Goal: Information Seeking & Learning: Learn about a topic

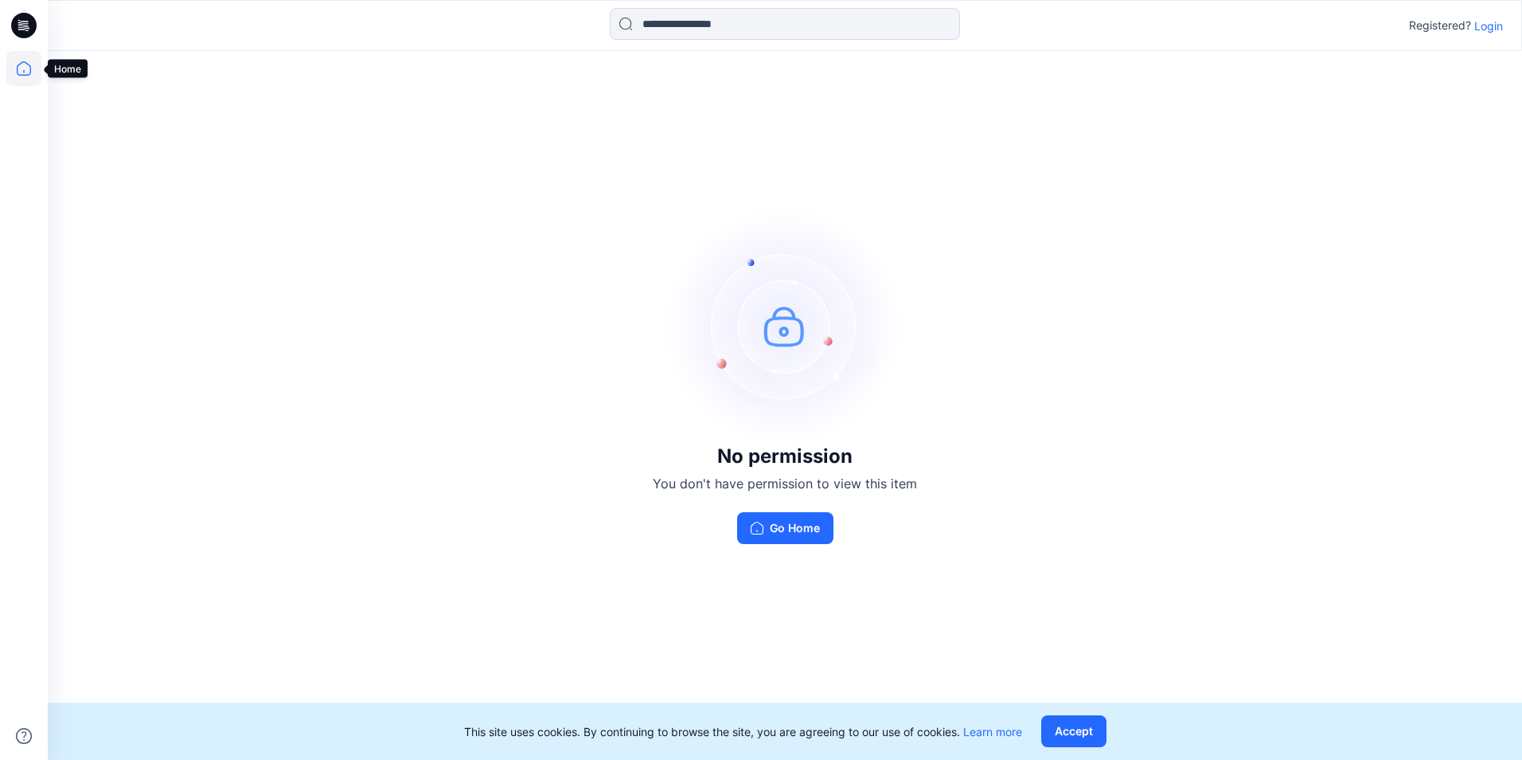
click at [25, 69] on icon at bounding box center [23, 68] width 35 height 35
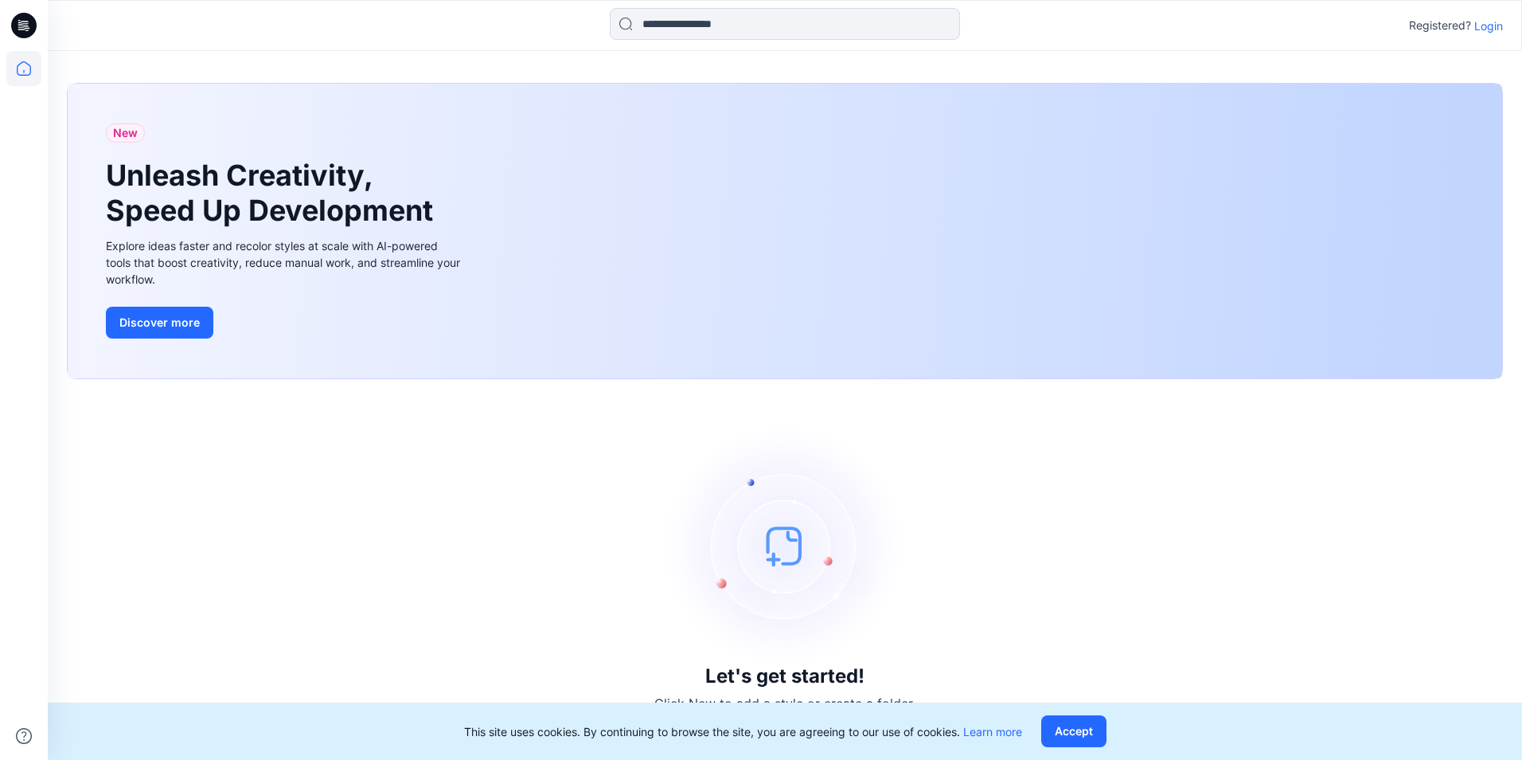
click at [30, 21] on icon at bounding box center [23, 25] width 25 height 25
click at [21, 67] on icon at bounding box center [23, 68] width 35 height 35
click at [26, 67] on icon at bounding box center [23, 68] width 35 height 35
click at [1484, 25] on p "Login" at bounding box center [1489, 26] width 29 height 17
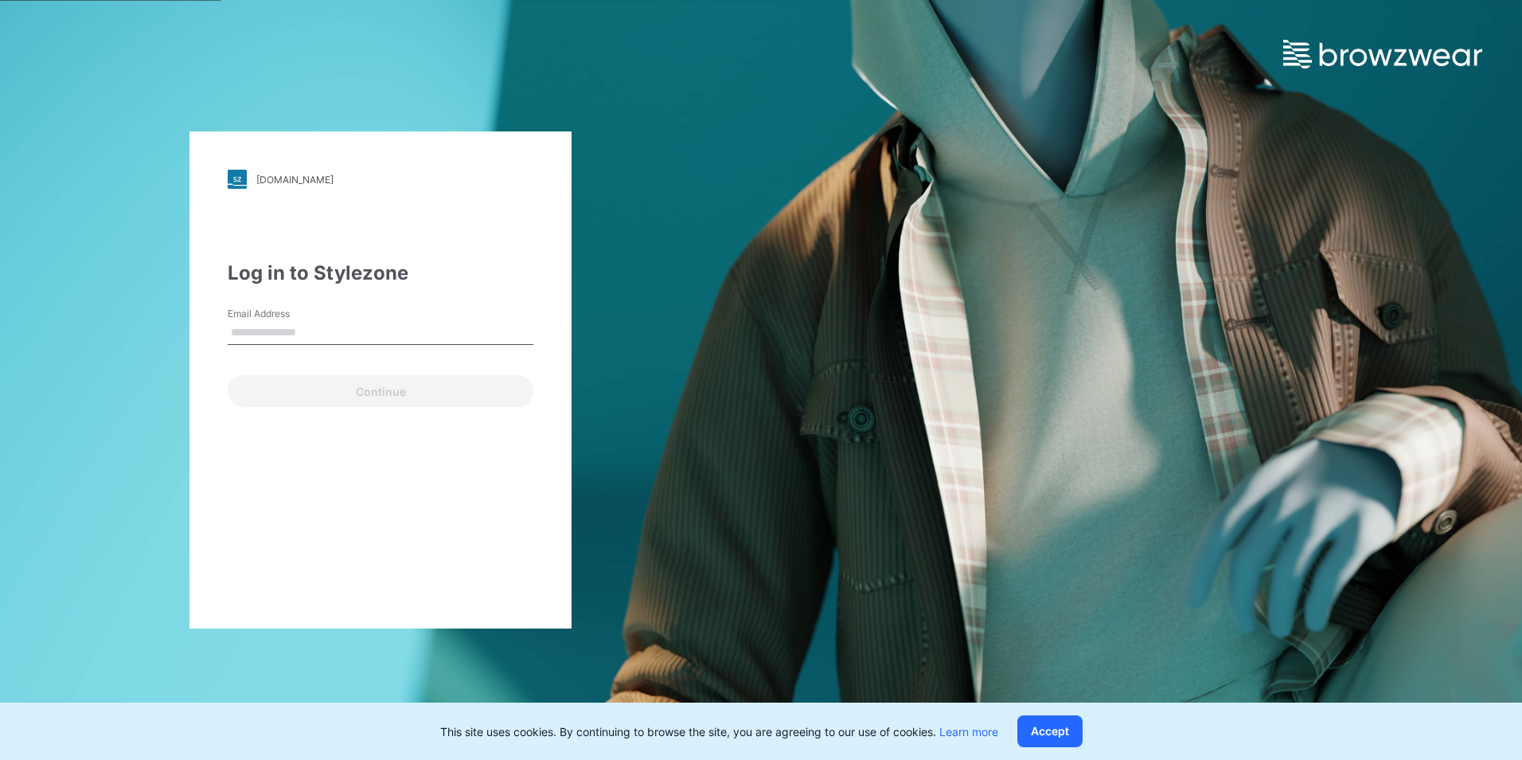
click at [246, 326] on input "Email Address" at bounding box center [381, 333] width 306 height 24
type input "**********"
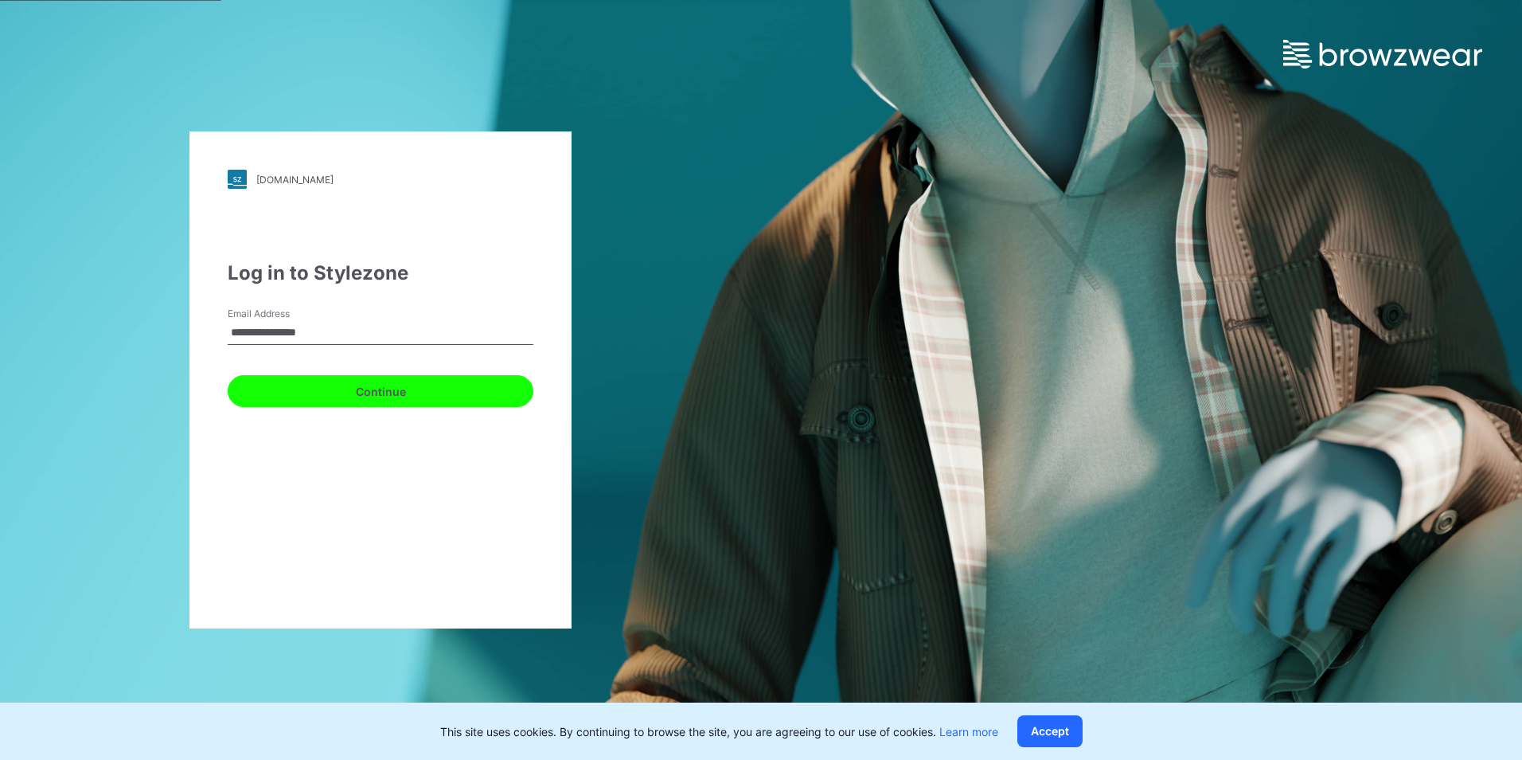
click at [299, 386] on button "Continue" at bounding box center [381, 391] width 306 height 32
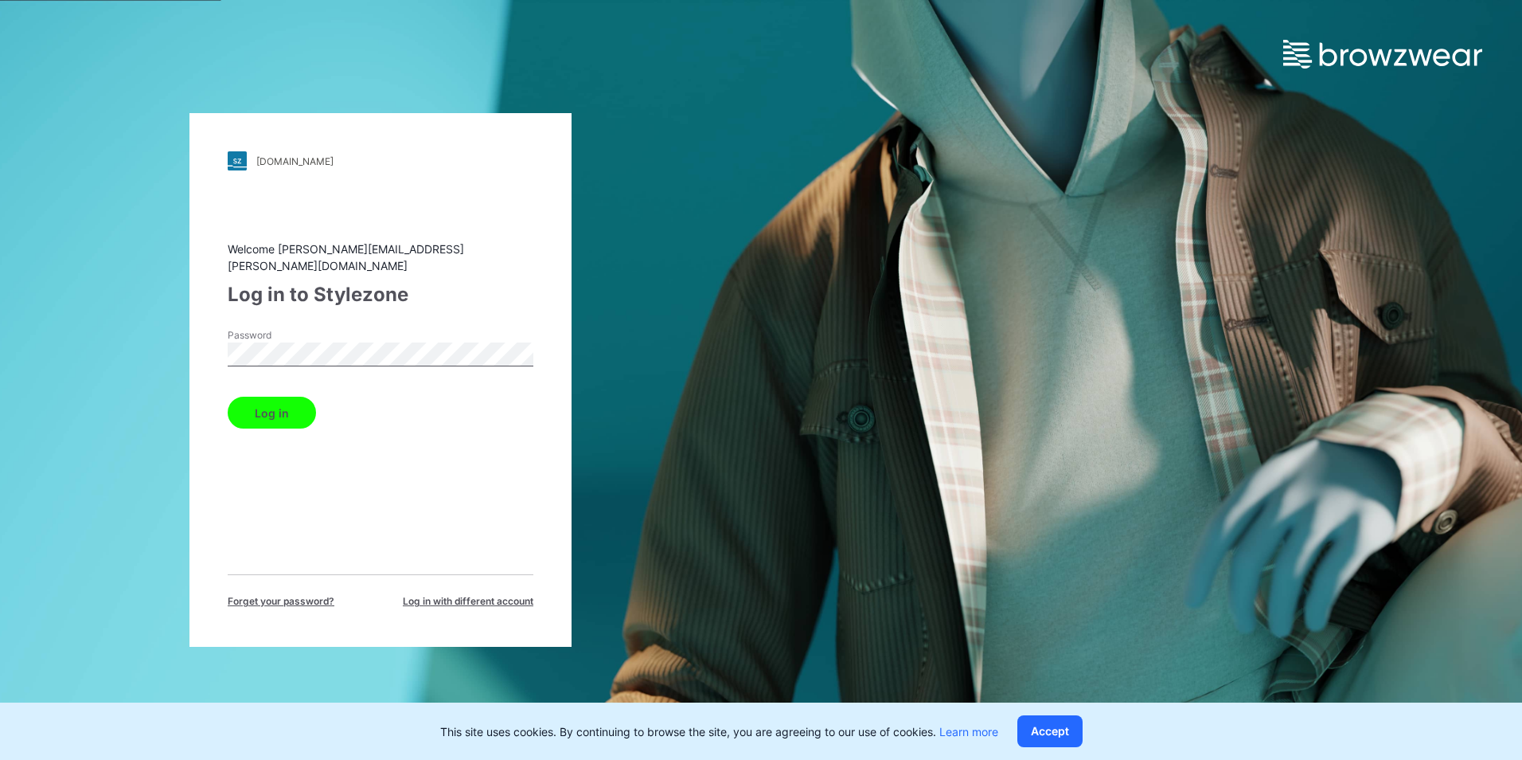
click at [275, 402] on button "Log in" at bounding box center [272, 412] width 88 height 32
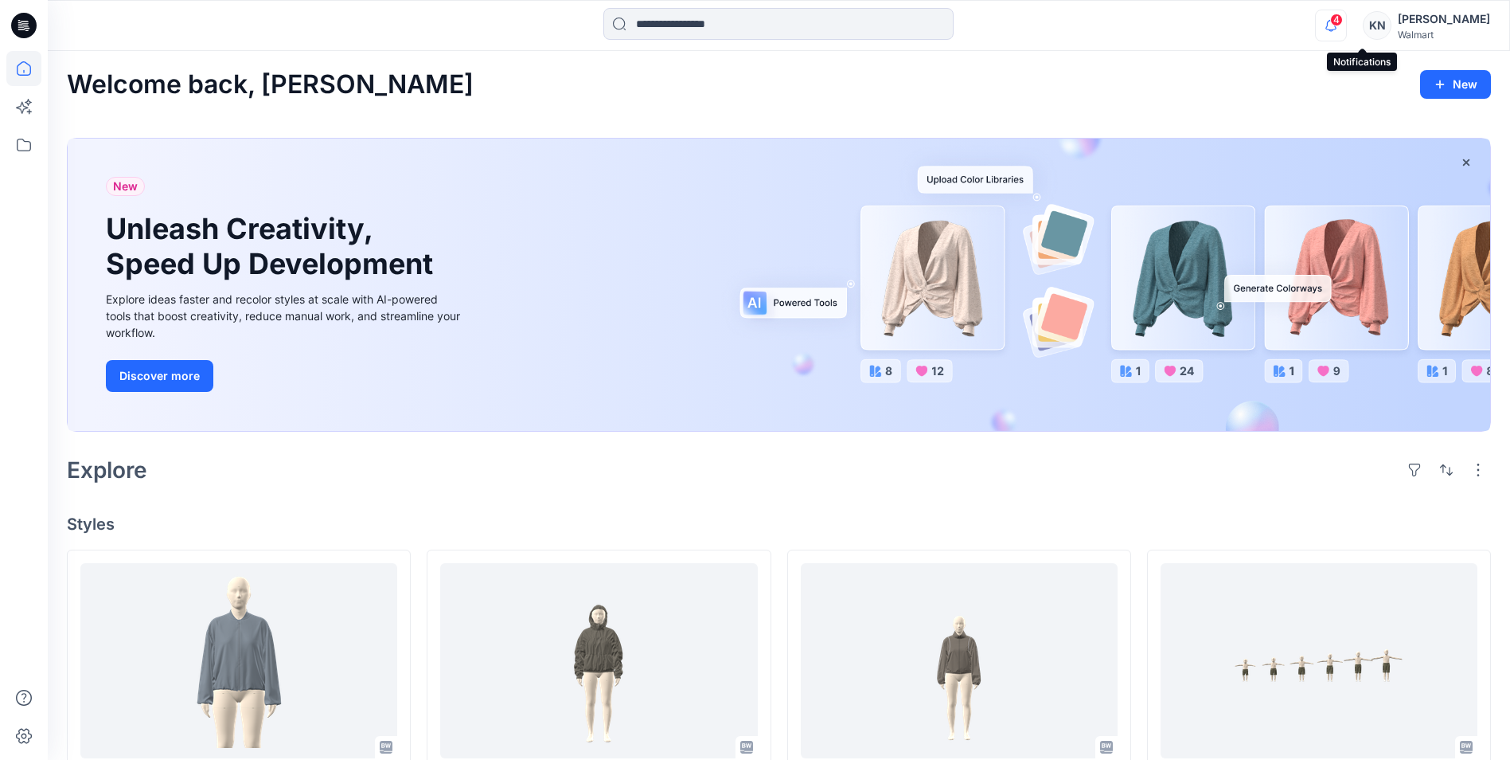
click at [1346, 24] on icon "button" at bounding box center [1331, 26] width 30 height 32
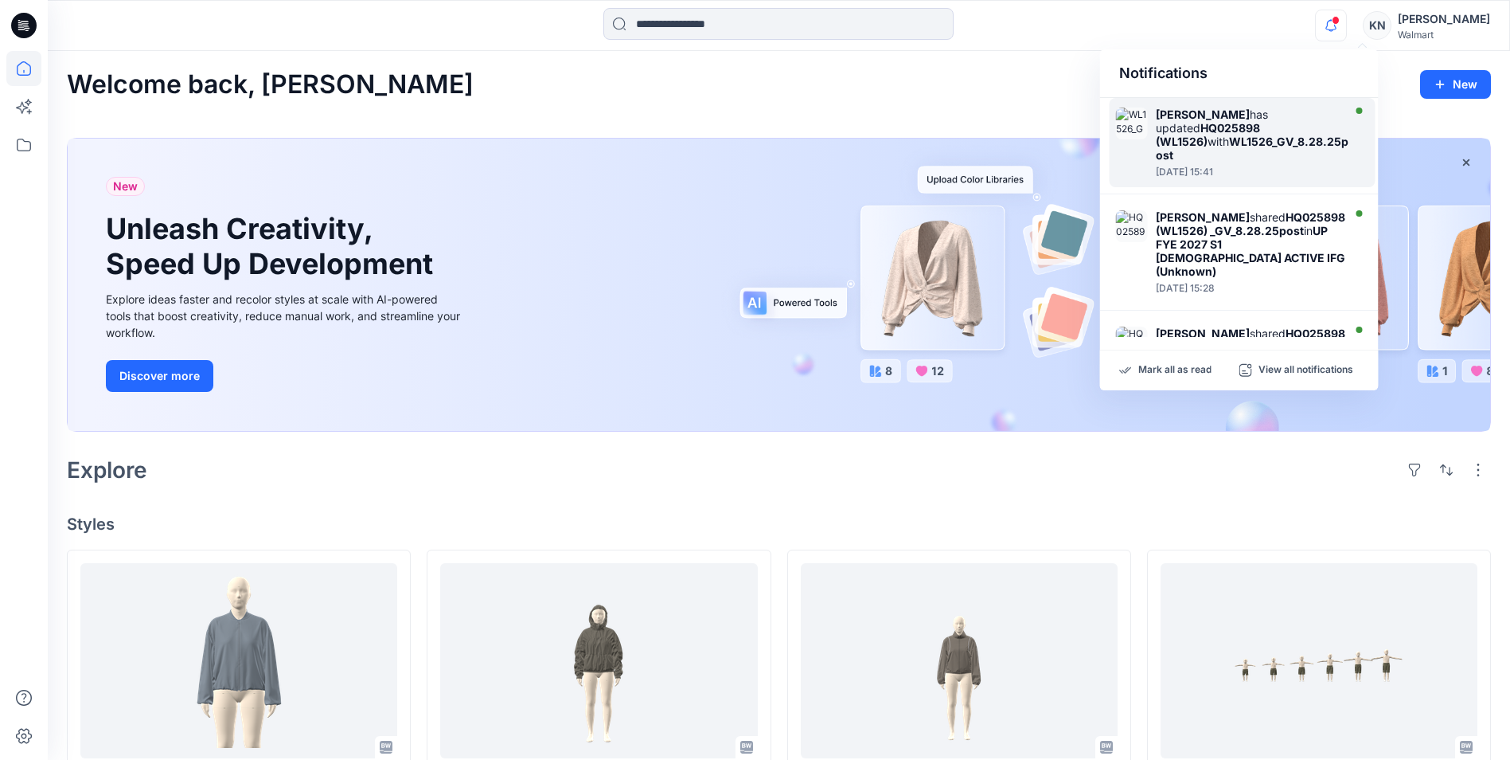
click at [1298, 125] on div "[PERSON_NAME] has updated HQ025898 (WL1526) with WL1526_GV_8.28.25post" at bounding box center [1254, 134] width 197 height 54
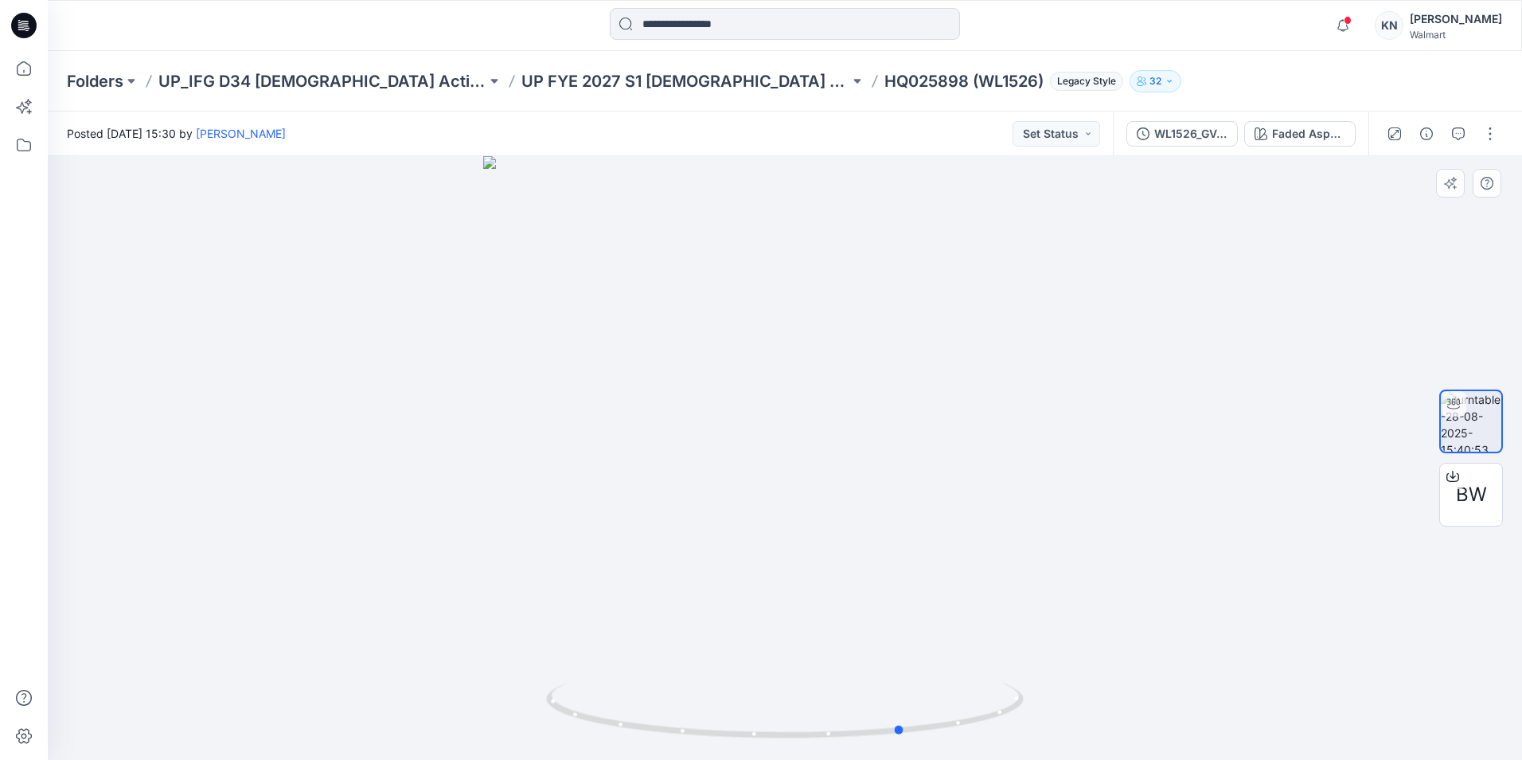
drag, startPoint x: 1165, startPoint y: 434, endPoint x: 806, endPoint y: 433, distance: 359.1
click at [806, 433] on div at bounding box center [785, 458] width 1475 height 604
click at [1358, 25] on icon "button" at bounding box center [1343, 26] width 30 height 32
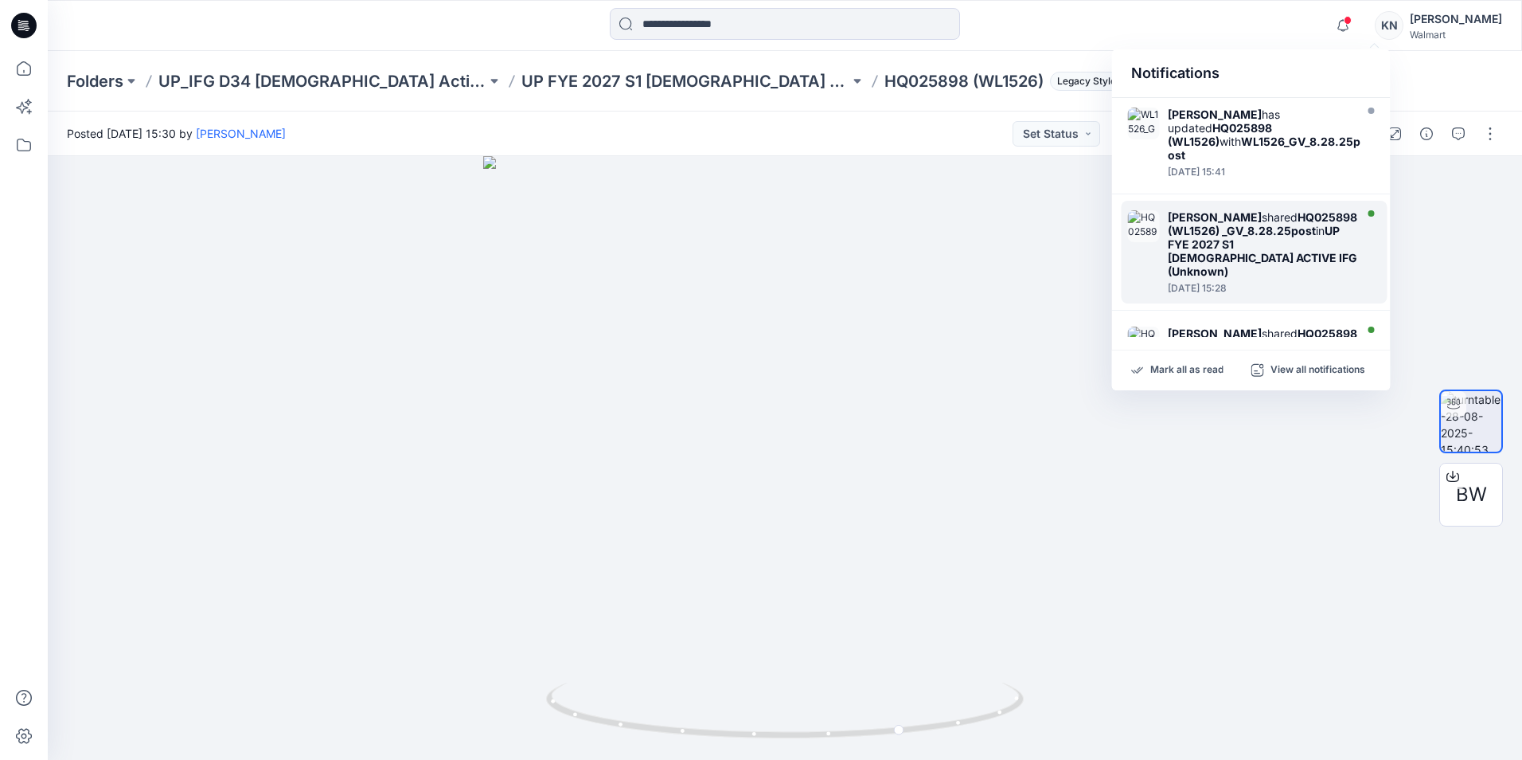
click at [1188, 210] on strong "[PERSON_NAME]" at bounding box center [1215, 217] width 94 height 14
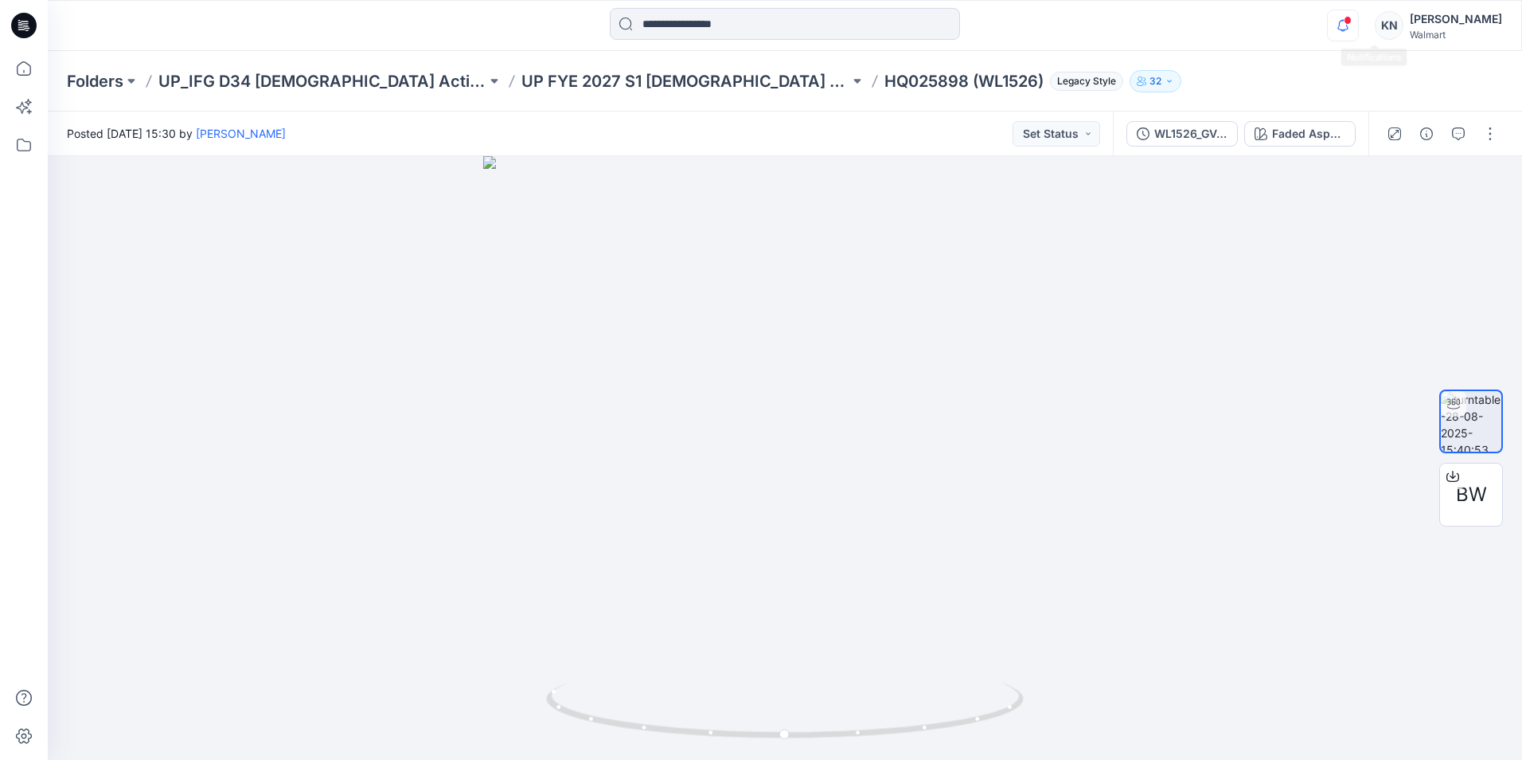
click at [1358, 29] on icon "button" at bounding box center [1343, 26] width 30 height 32
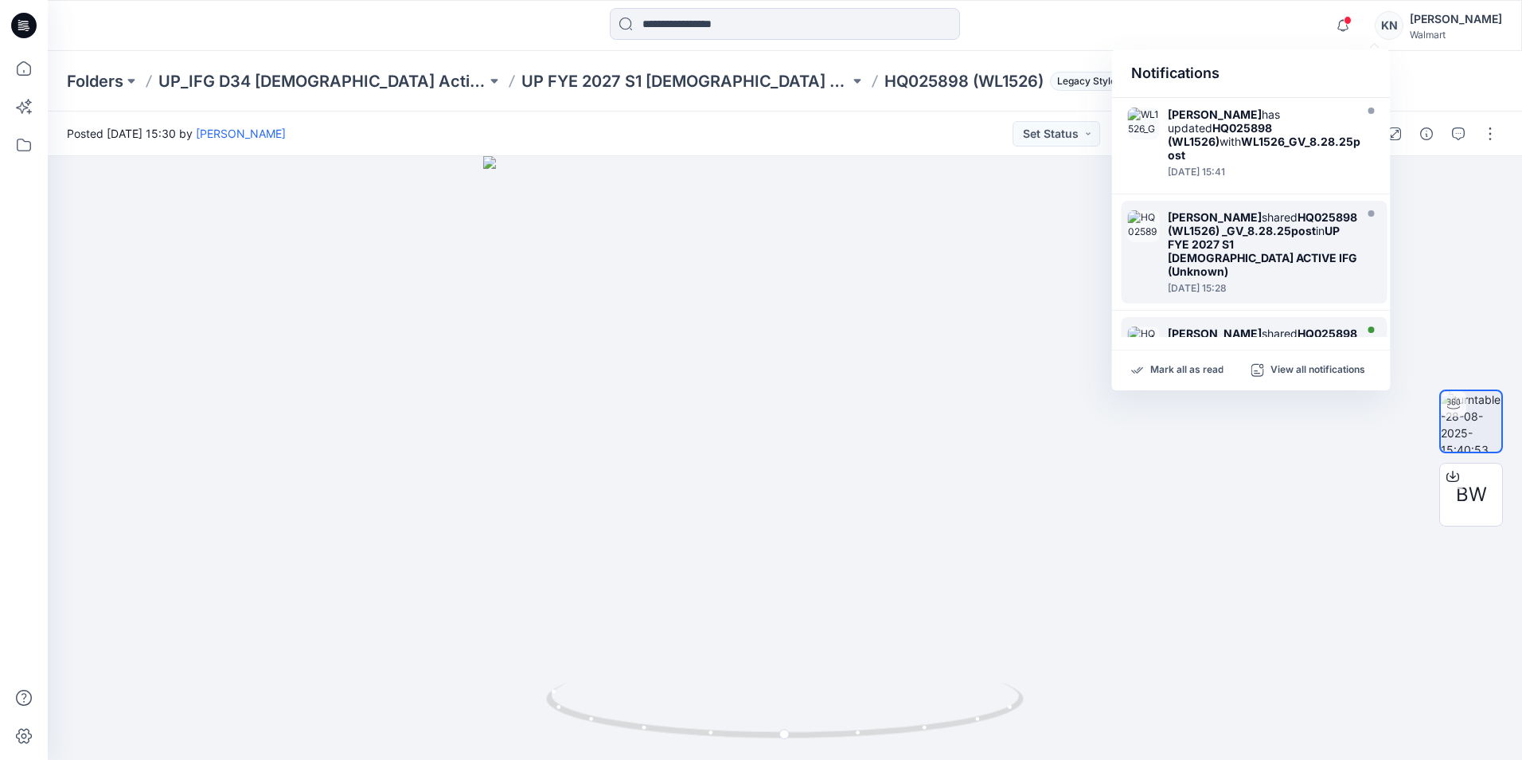
click at [1275, 326] on div "[PERSON_NAME] shared HQ025898 (WL1526)_GV_8.28.25post in Unknown Folder (Unknow…" at bounding box center [1266, 346] width 197 height 41
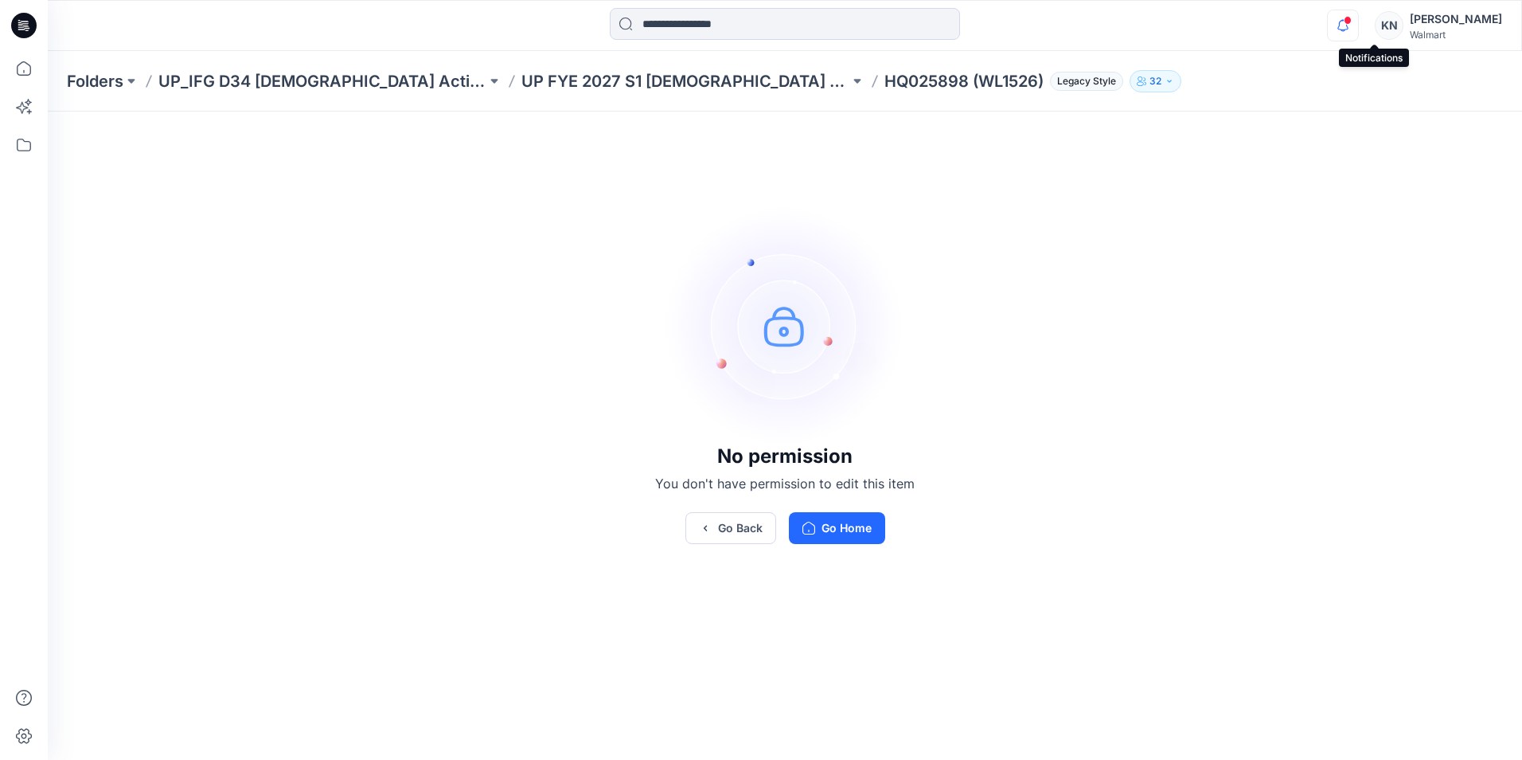
click at [1358, 22] on icon "button" at bounding box center [1343, 26] width 30 height 32
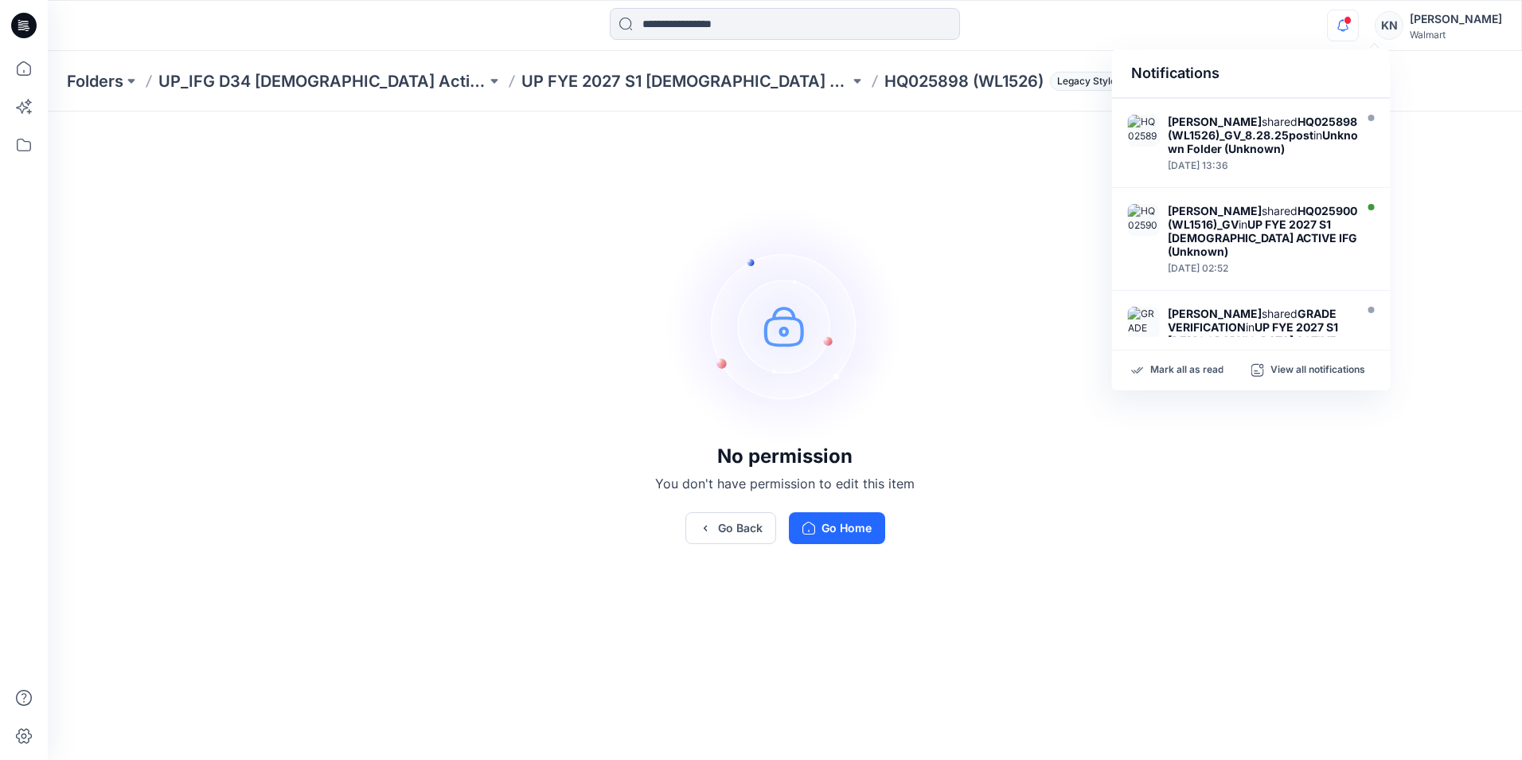
scroll to position [239, 0]
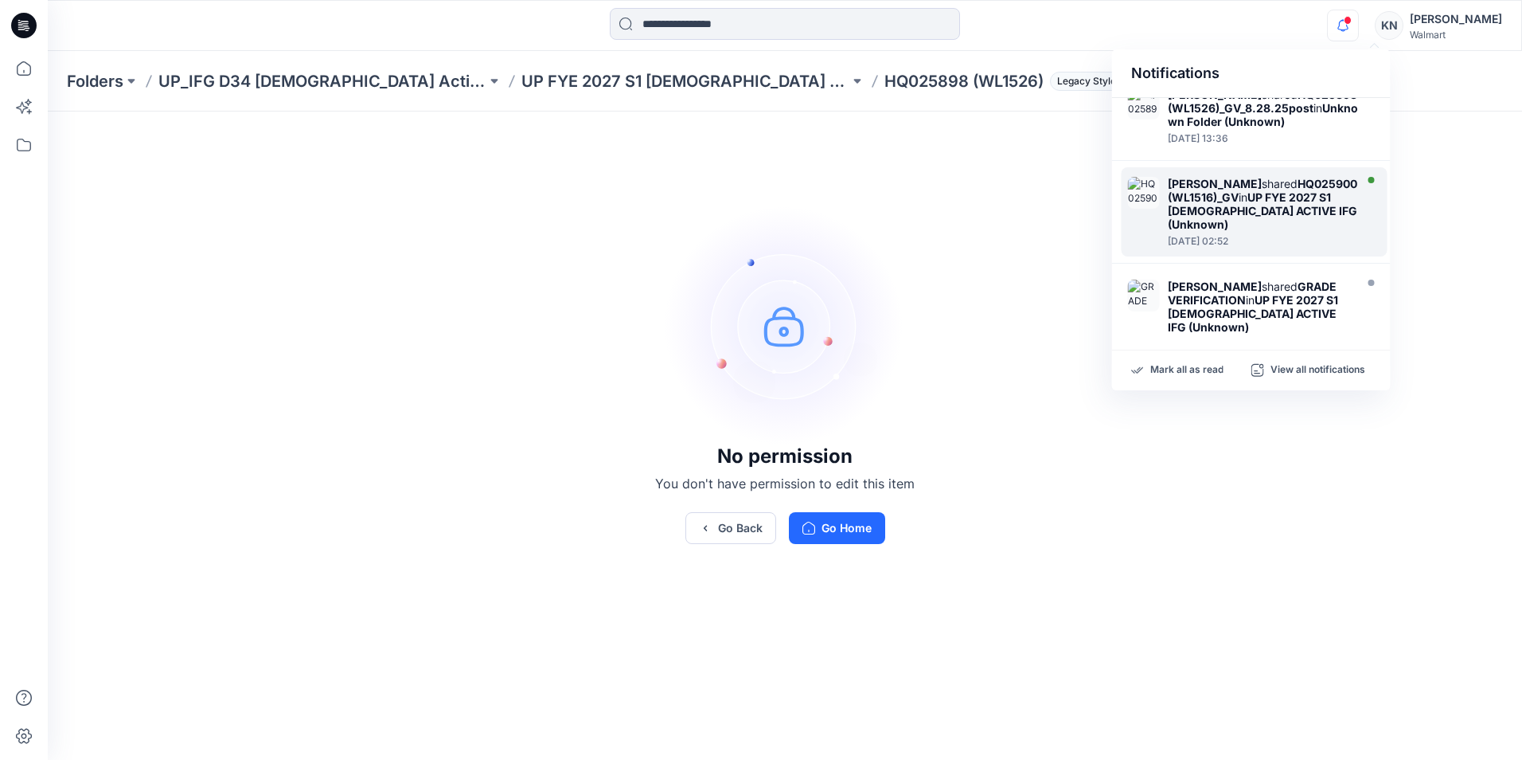
click at [1293, 233] on div at bounding box center [1262, 232] width 189 height 3
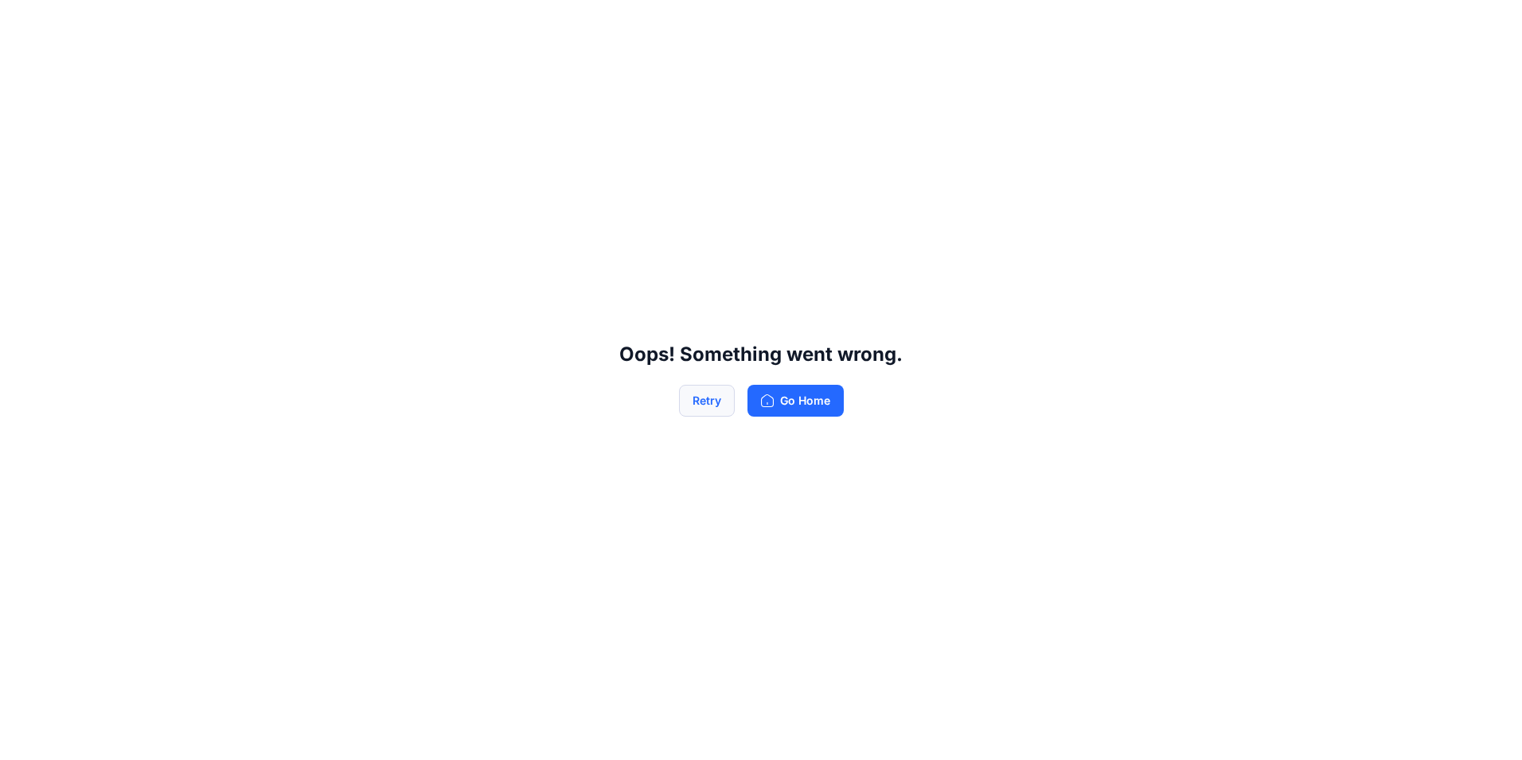
click at [703, 404] on button "Retry" at bounding box center [707, 401] width 56 height 32
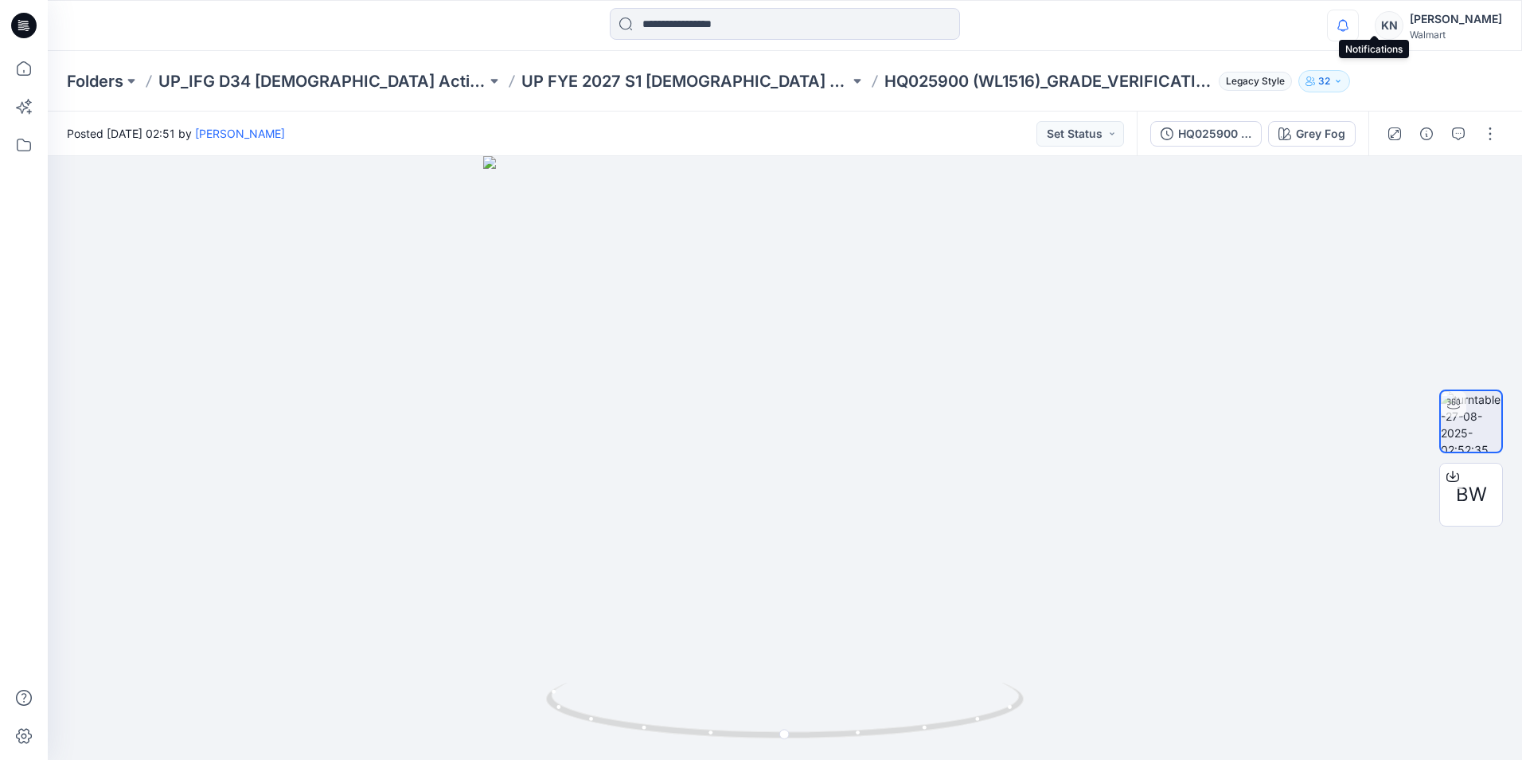
click at [1358, 32] on icon "button" at bounding box center [1343, 26] width 30 height 32
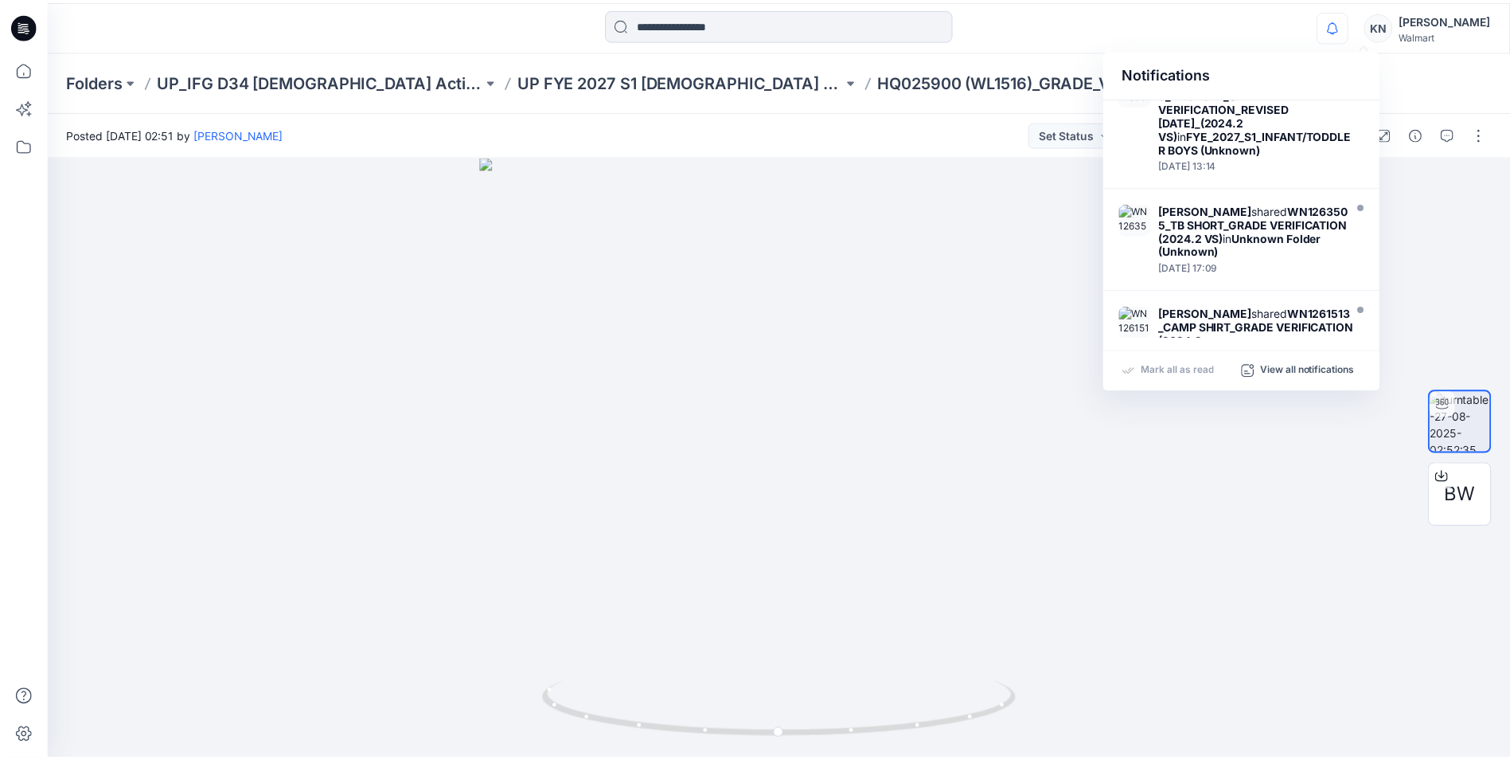
scroll to position [815, 0]
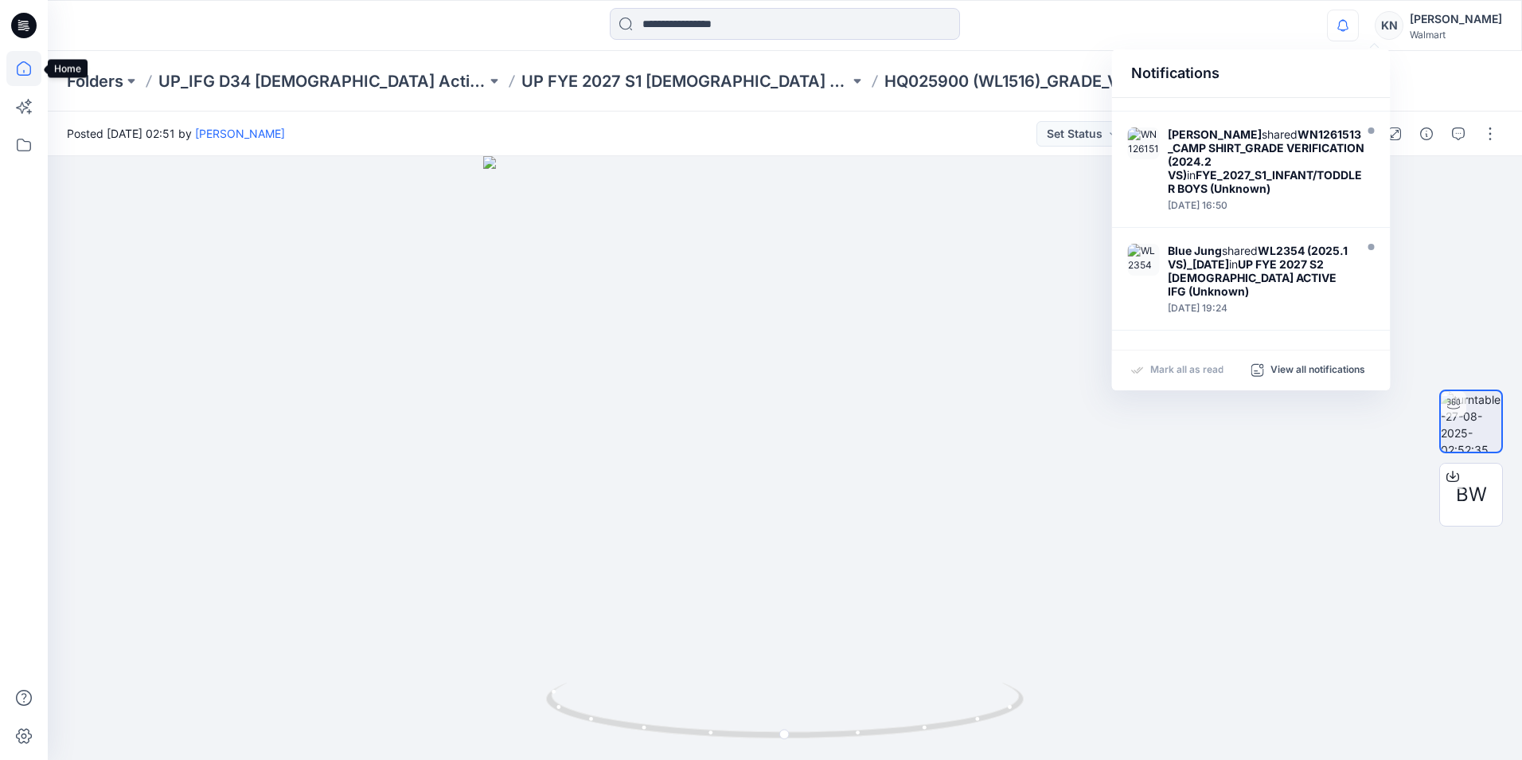
click at [22, 64] on icon at bounding box center [23, 68] width 35 height 35
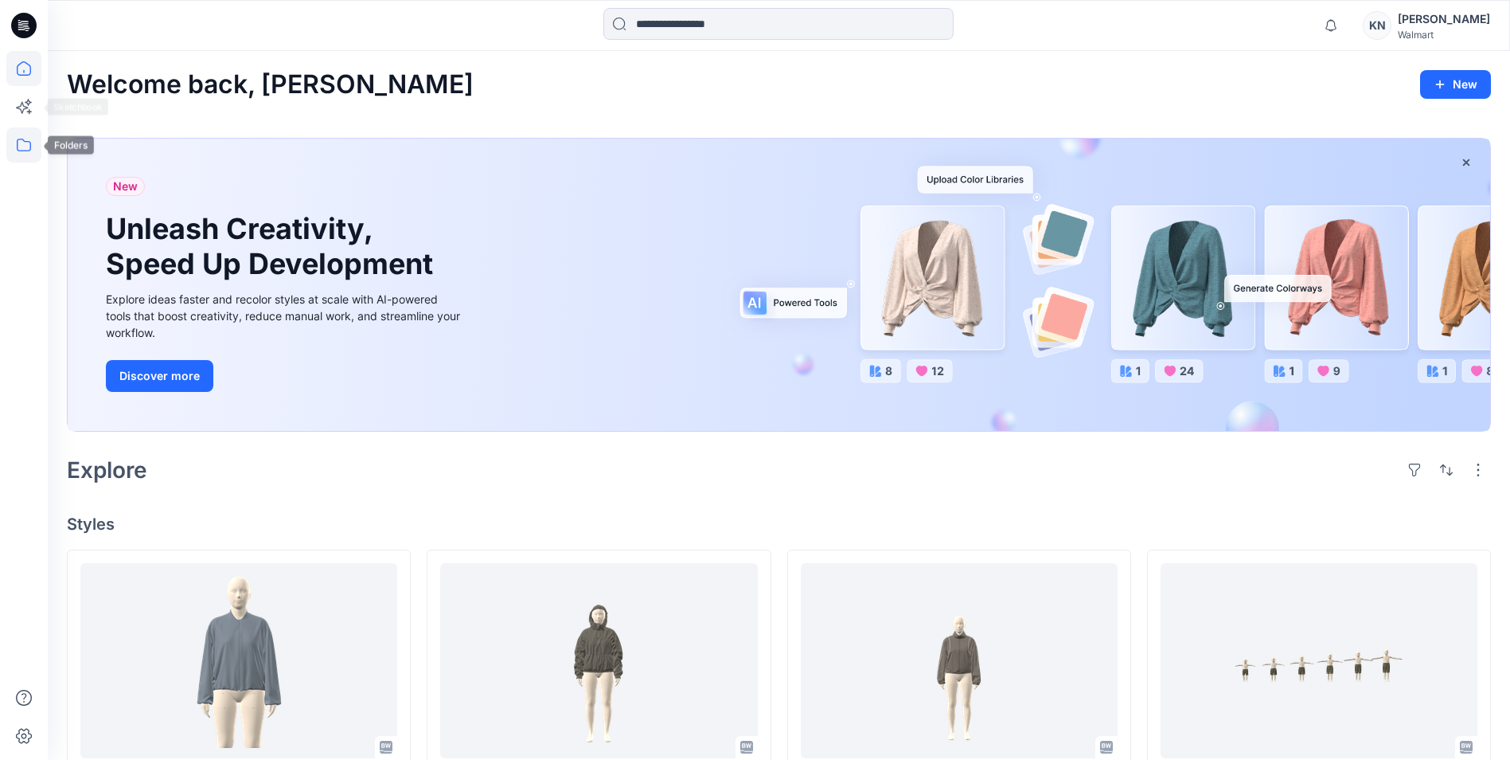
click at [17, 140] on icon at bounding box center [23, 144] width 35 height 35
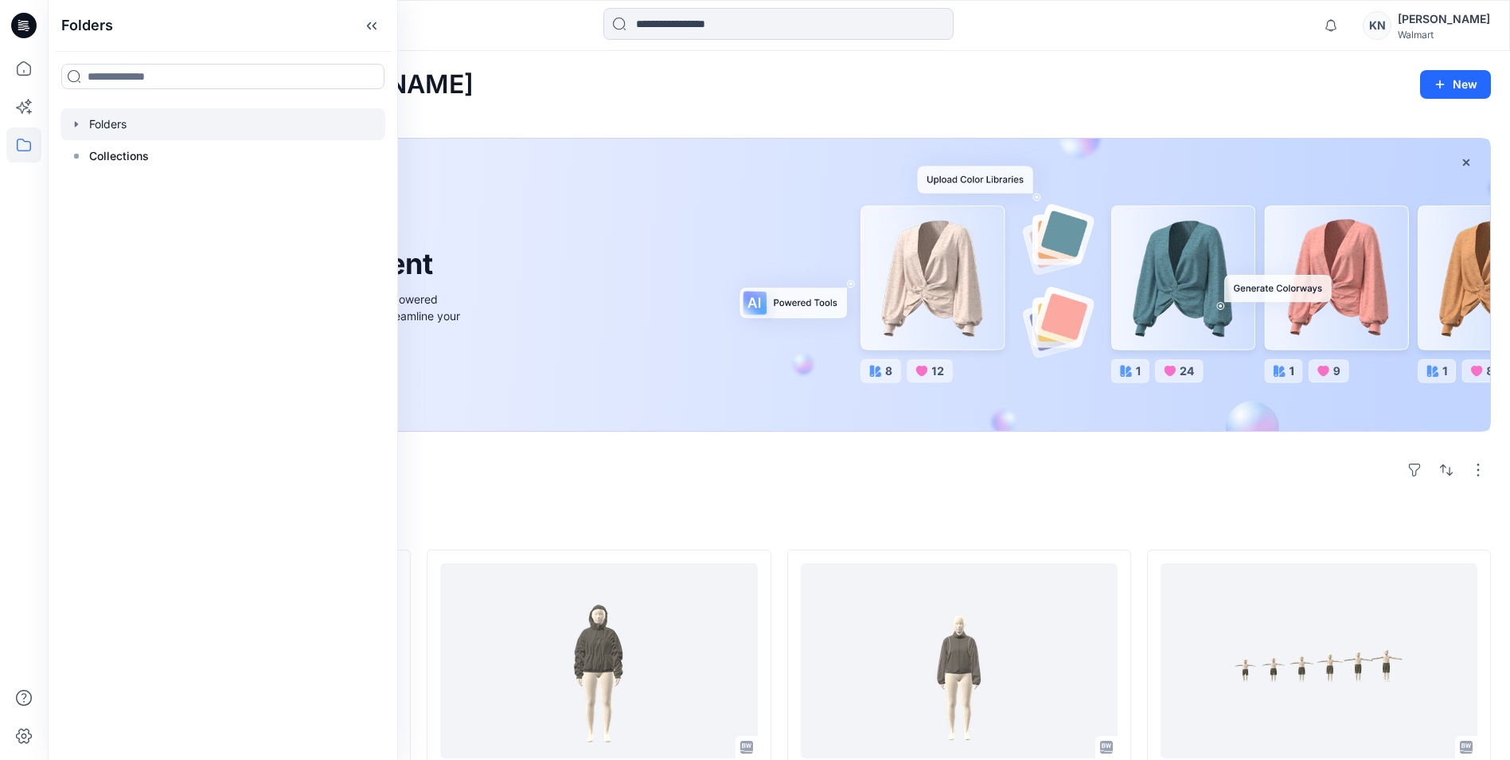
click at [127, 127] on div at bounding box center [223, 124] width 325 height 32
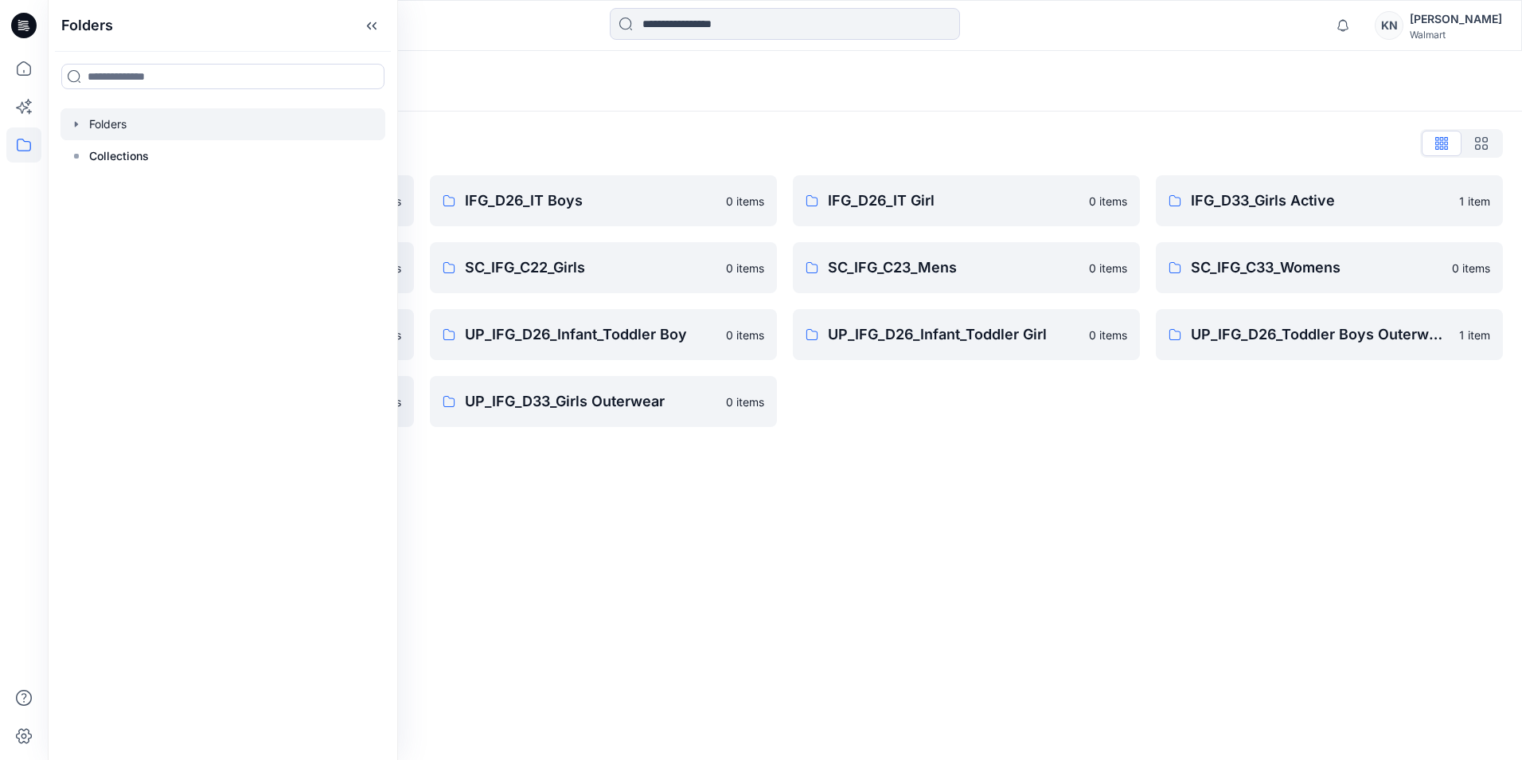
click at [896, 557] on div "Folders Folders List IFG D33 S3 FYE2021 0 items SC_IFG_C22_Boys 0 items UP_IFG …" at bounding box center [785, 405] width 1475 height 709
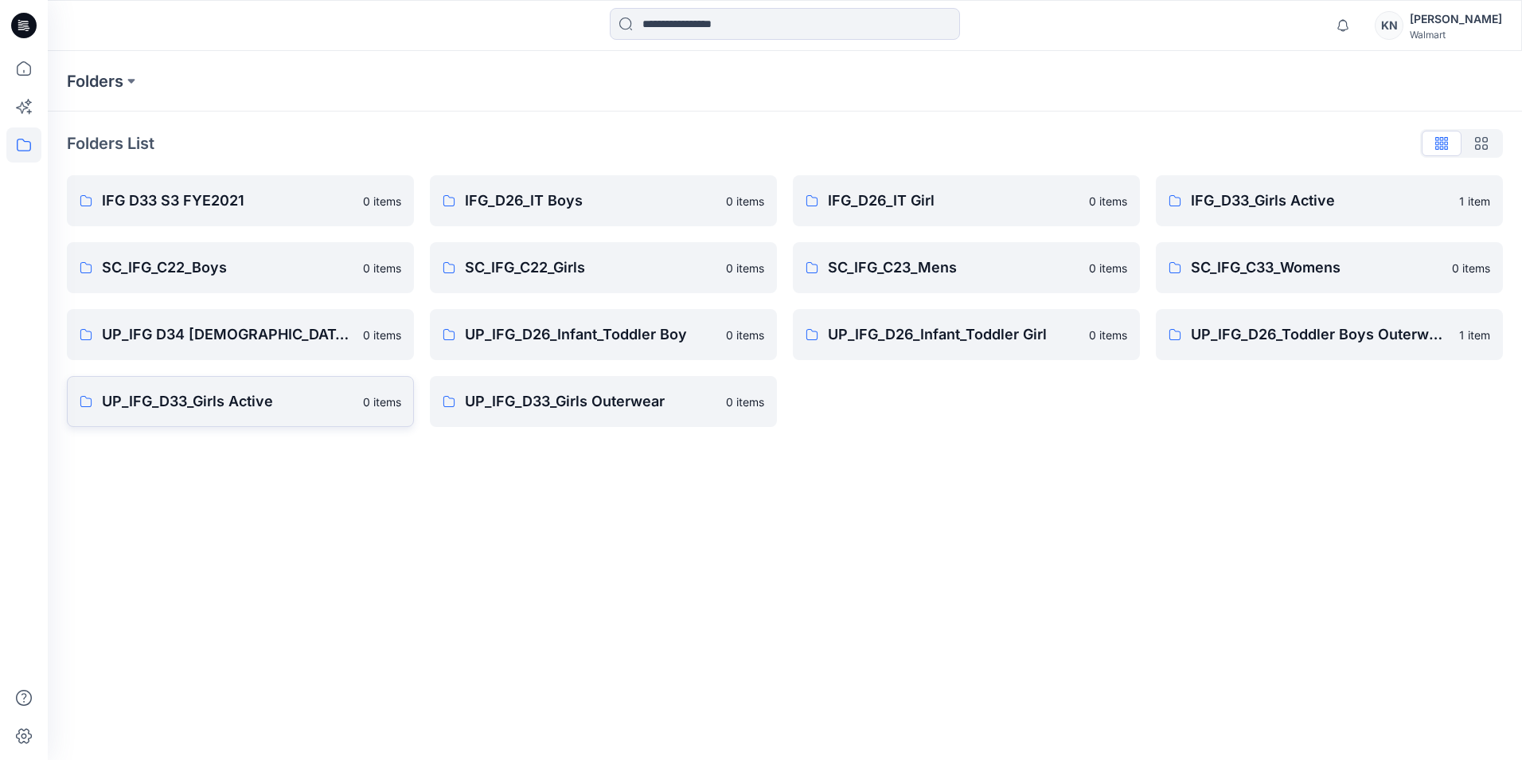
click at [240, 401] on p "UP_IFG_D33_Girls Active" at bounding box center [228, 401] width 252 height 22
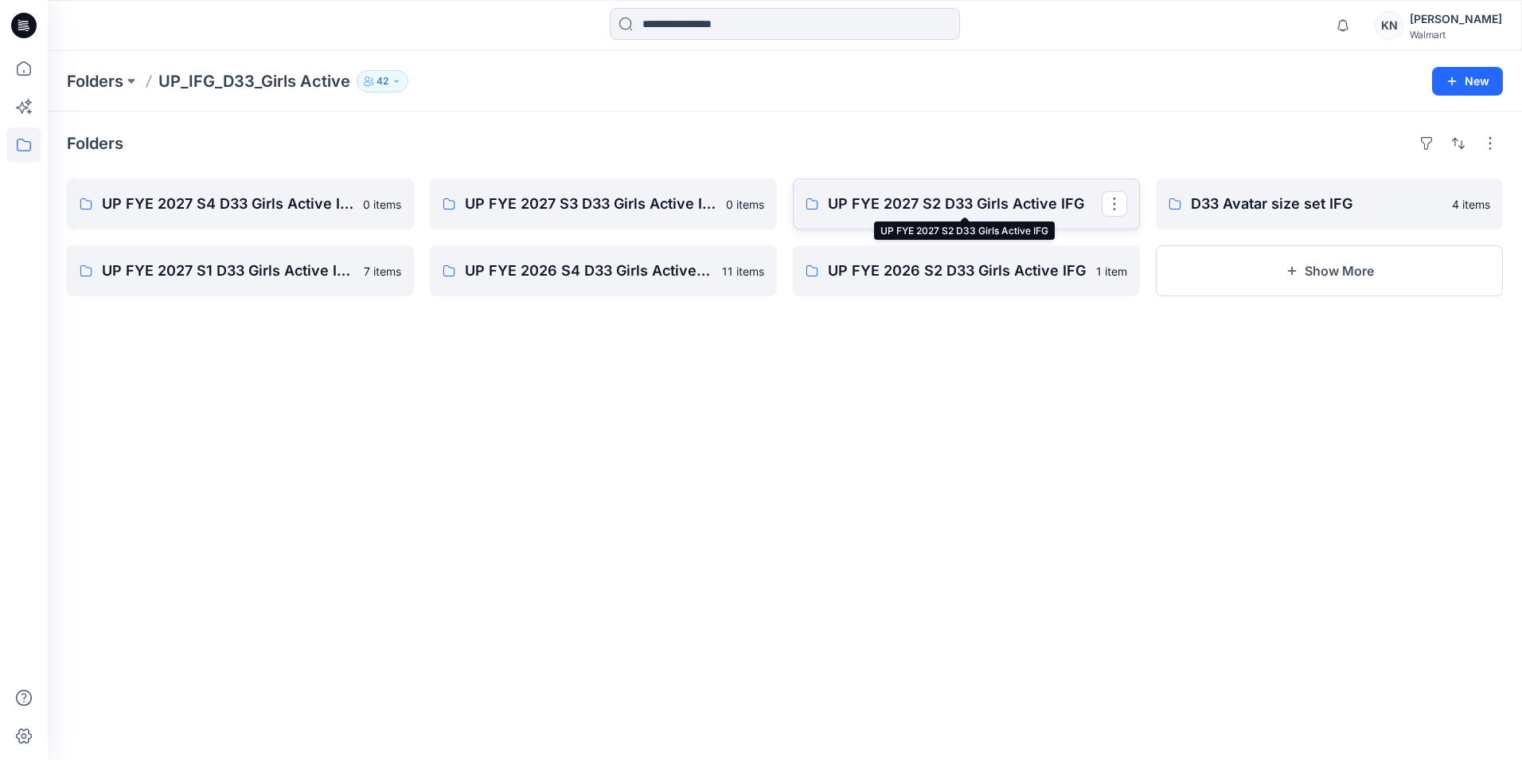
click at [902, 197] on p "UP FYE 2027 S2 D33 Girls Active IFG" at bounding box center [965, 204] width 274 height 22
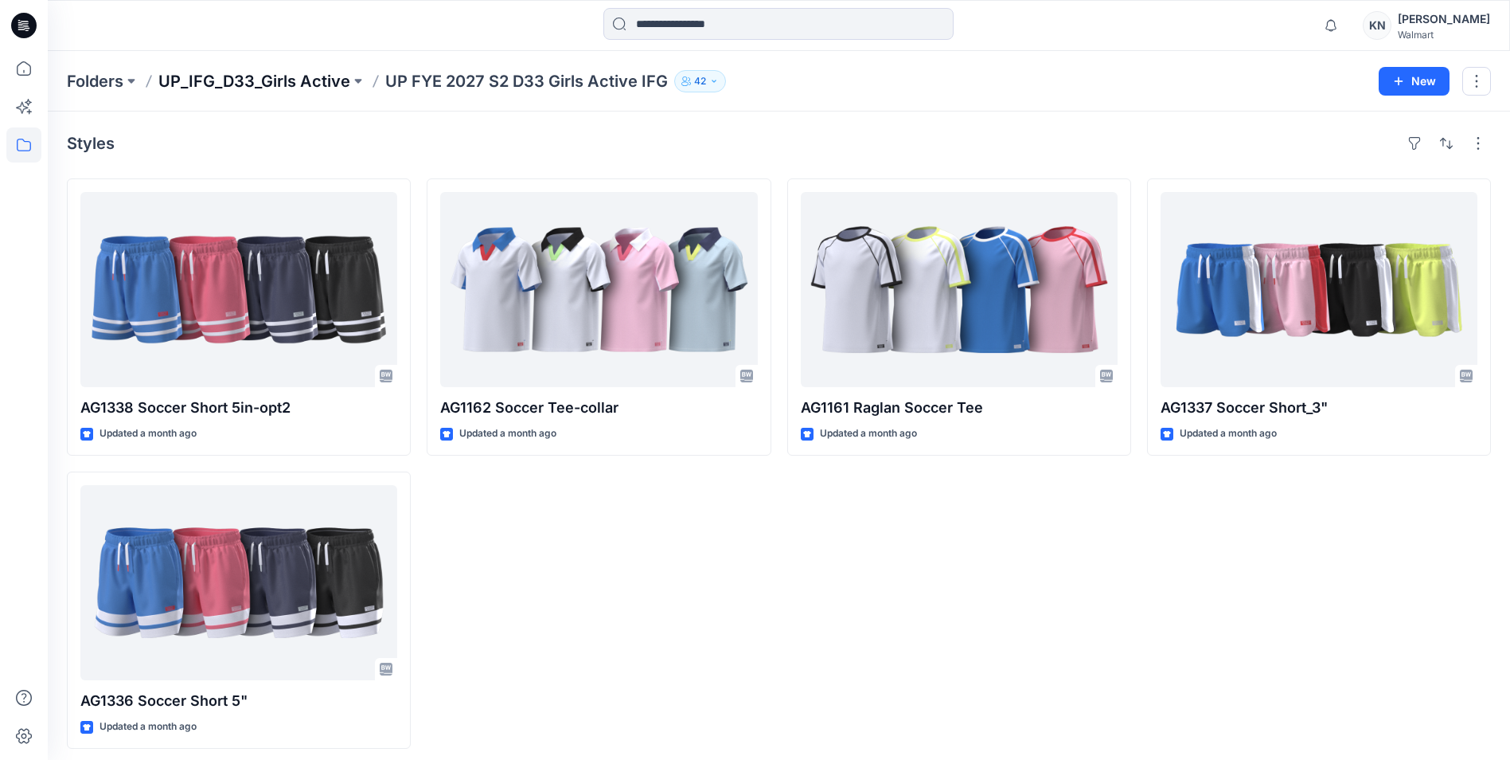
click at [265, 82] on p "UP_IFG_D33_Girls Active" at bounding box center [254, 81] width 192 height 22
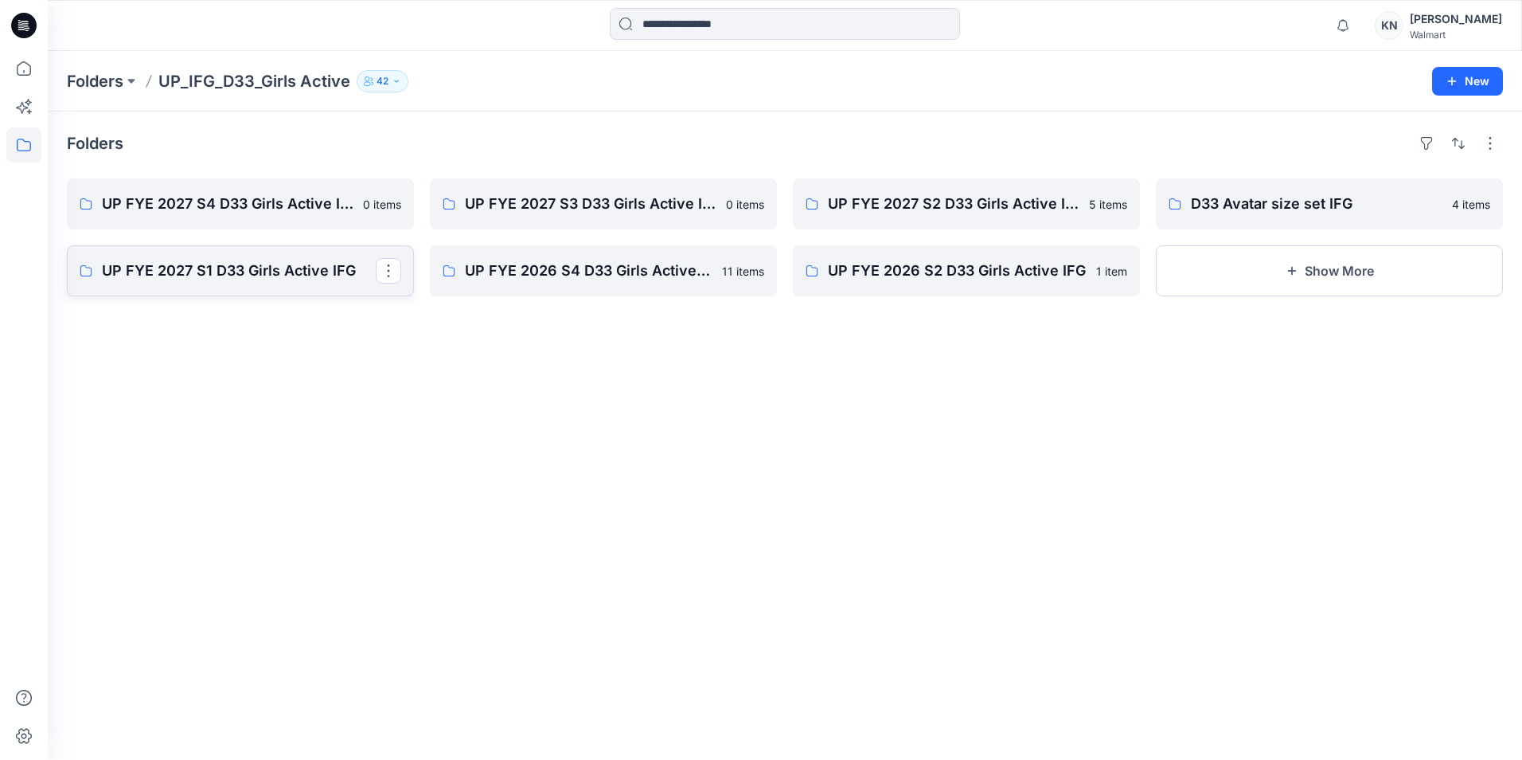
click at [215, 260] on p "UP FYE 2027 S1 D33 Girls Active IFG" at bounding box center [239, 271] width 274 height 22
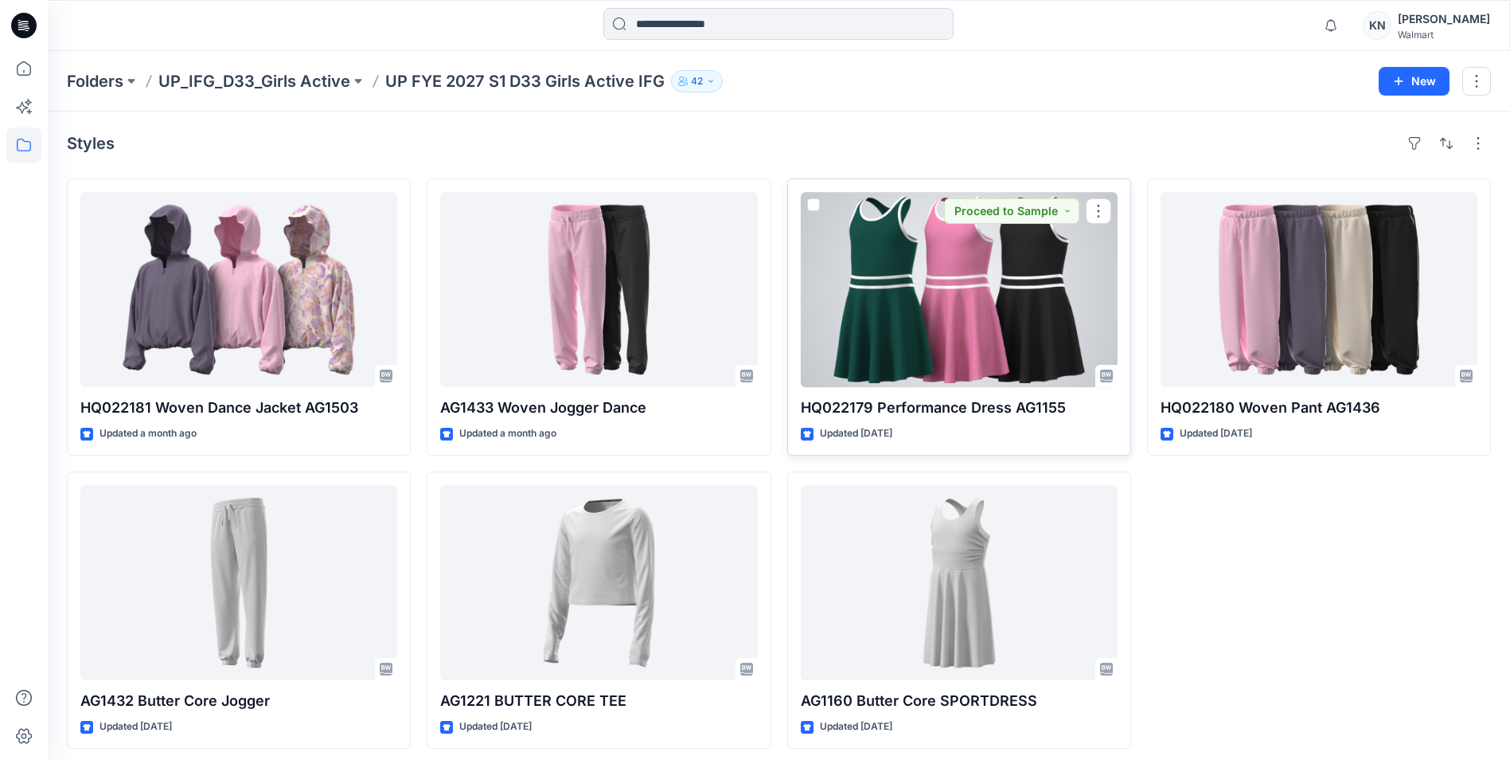
scroll to position [8, 0]
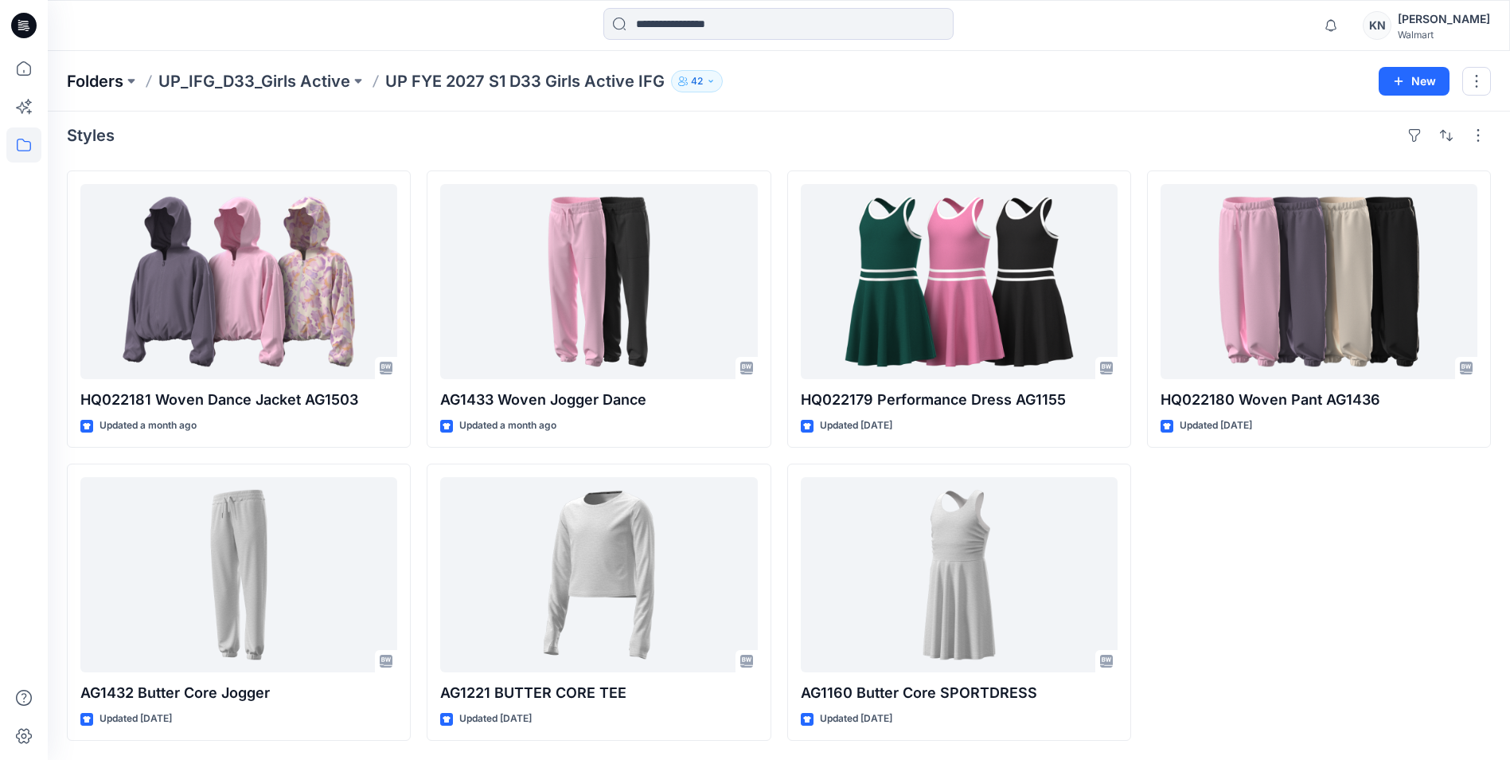
click at [88, 80] on p "Folders" at bounding box center [95, 81] width 57 height 22
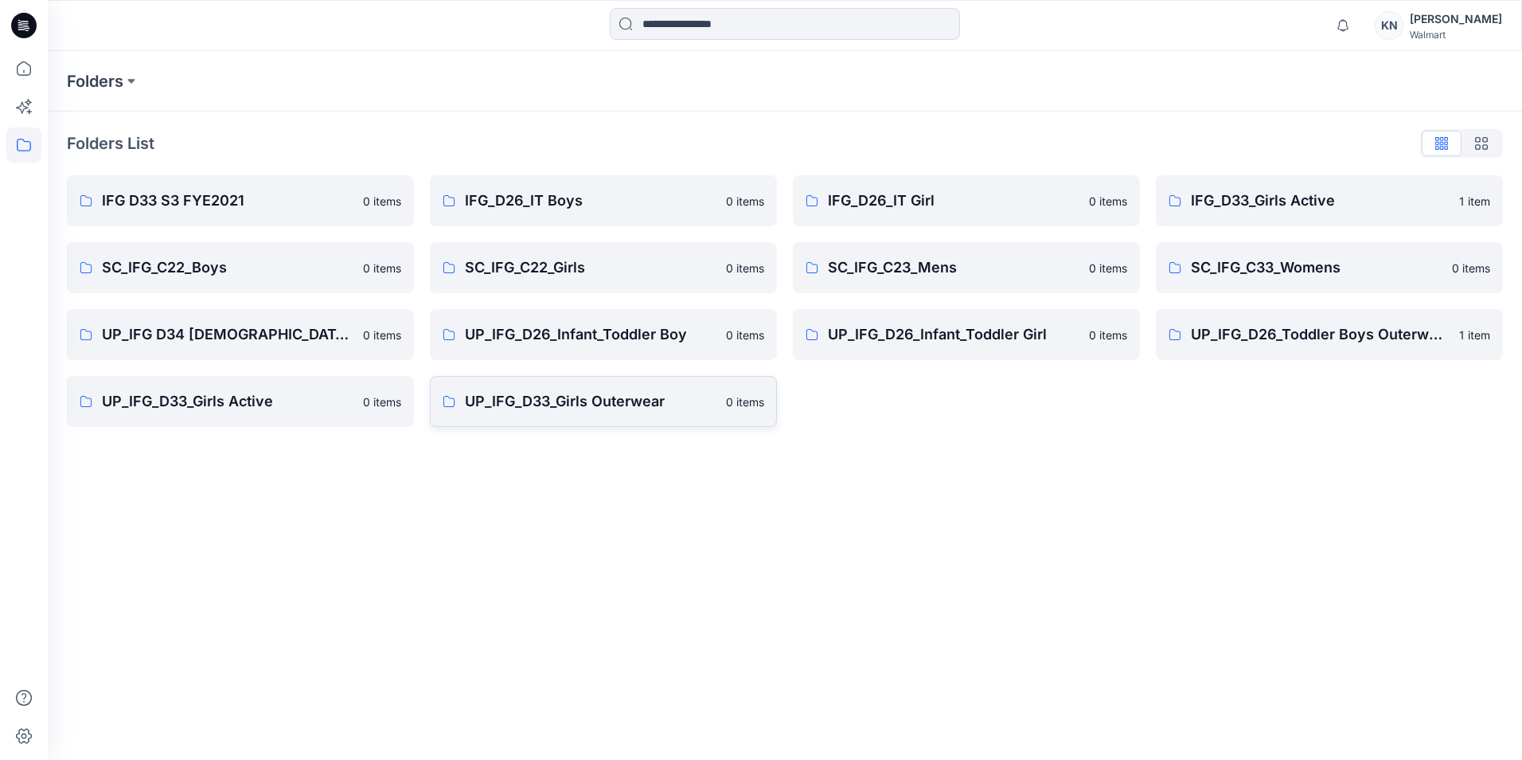
click at [620, 400] on p "UP_IFG_D33_Girls Outerwear" at bounding box center [591, 401] width 252 height 22
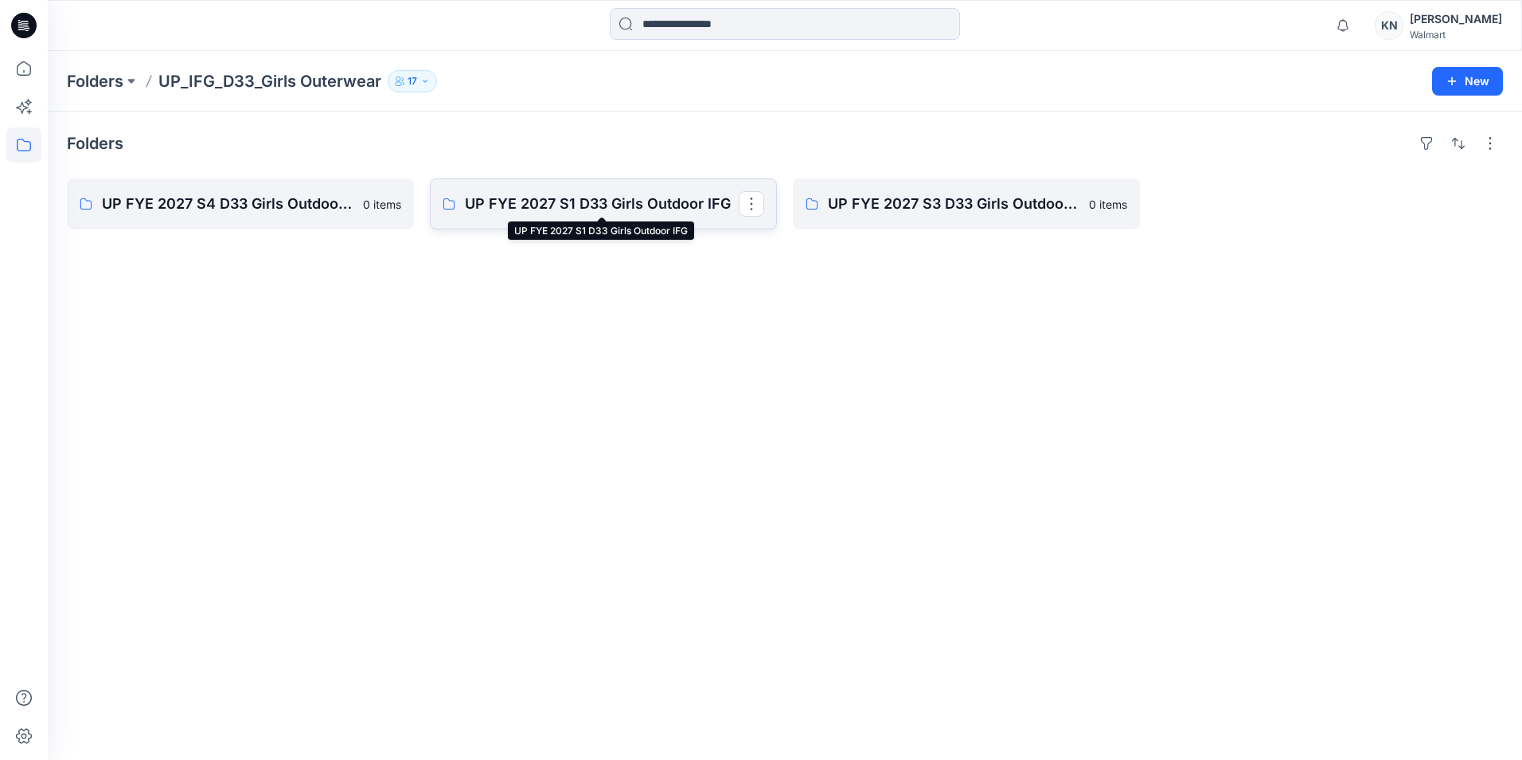
click at [608, 210] on p "UP FYE 2027 S1 D33 Girls Outdoor IFG" at bounding box center [602, 204] width 274 height 22
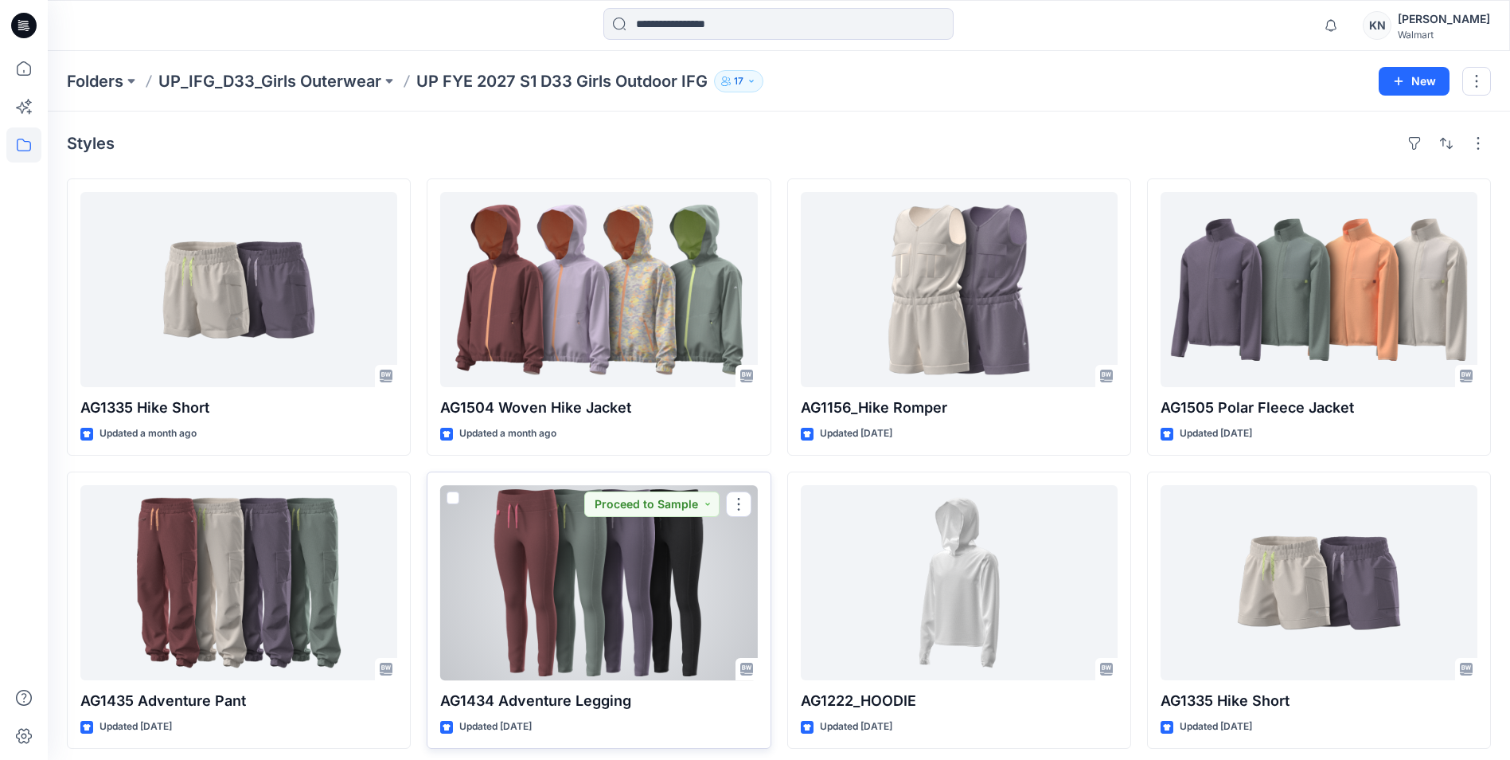
click at [570, 567] on div at bounding box center [598, 582] width 317 height 195
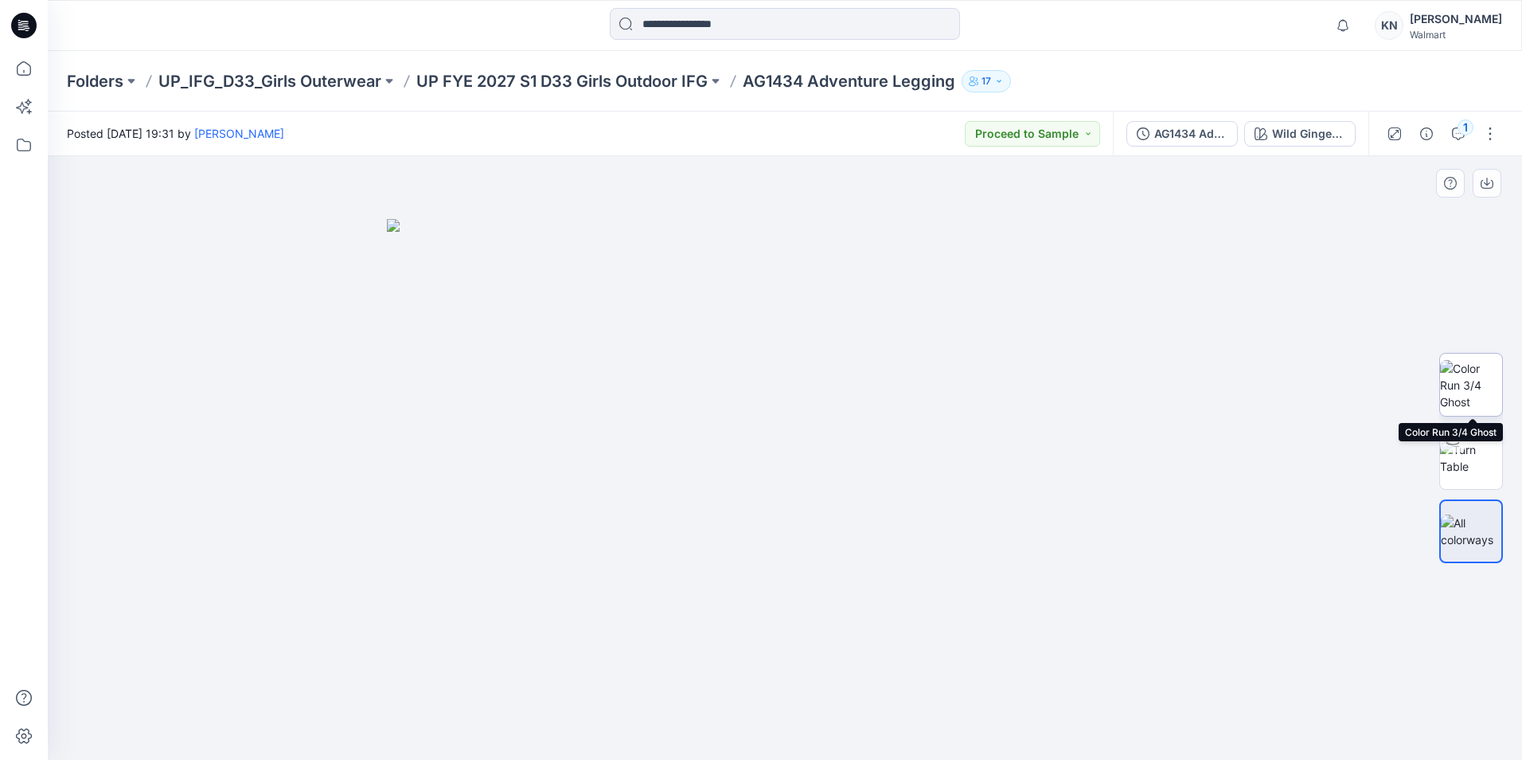
click at [1461, 388] on img at bounding box center [1471, 385] width 62 height 50
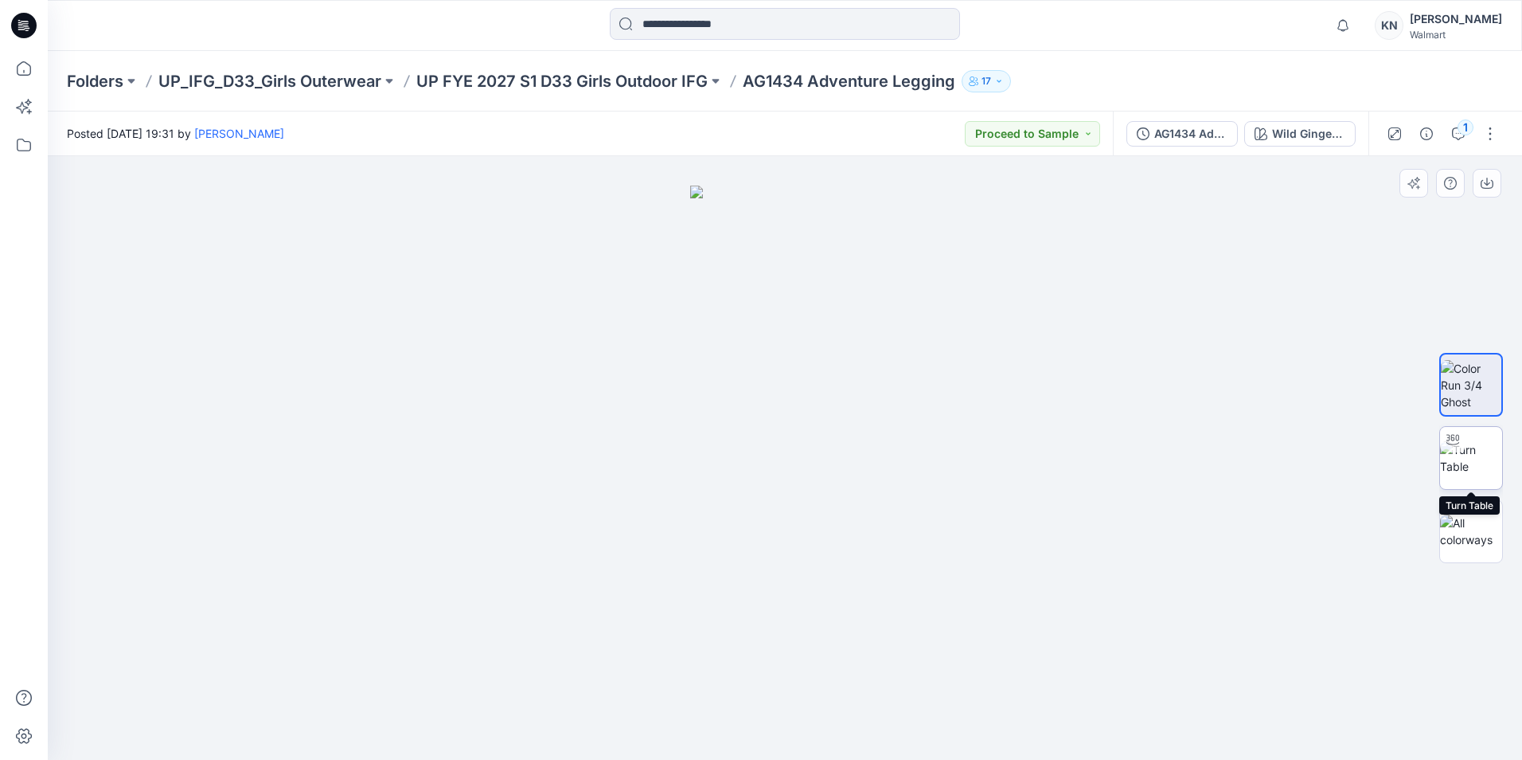
click at [1470, 464] on img at bounding box center [1471, 457] width 62 height 33
drag, startPoint x: 851, startPoint y: 491, endPoint x: 898, endPoint y: 474, distance: 50.1
click at [898, 474] on div at bounding box center [785, 458] width 1475 height 604
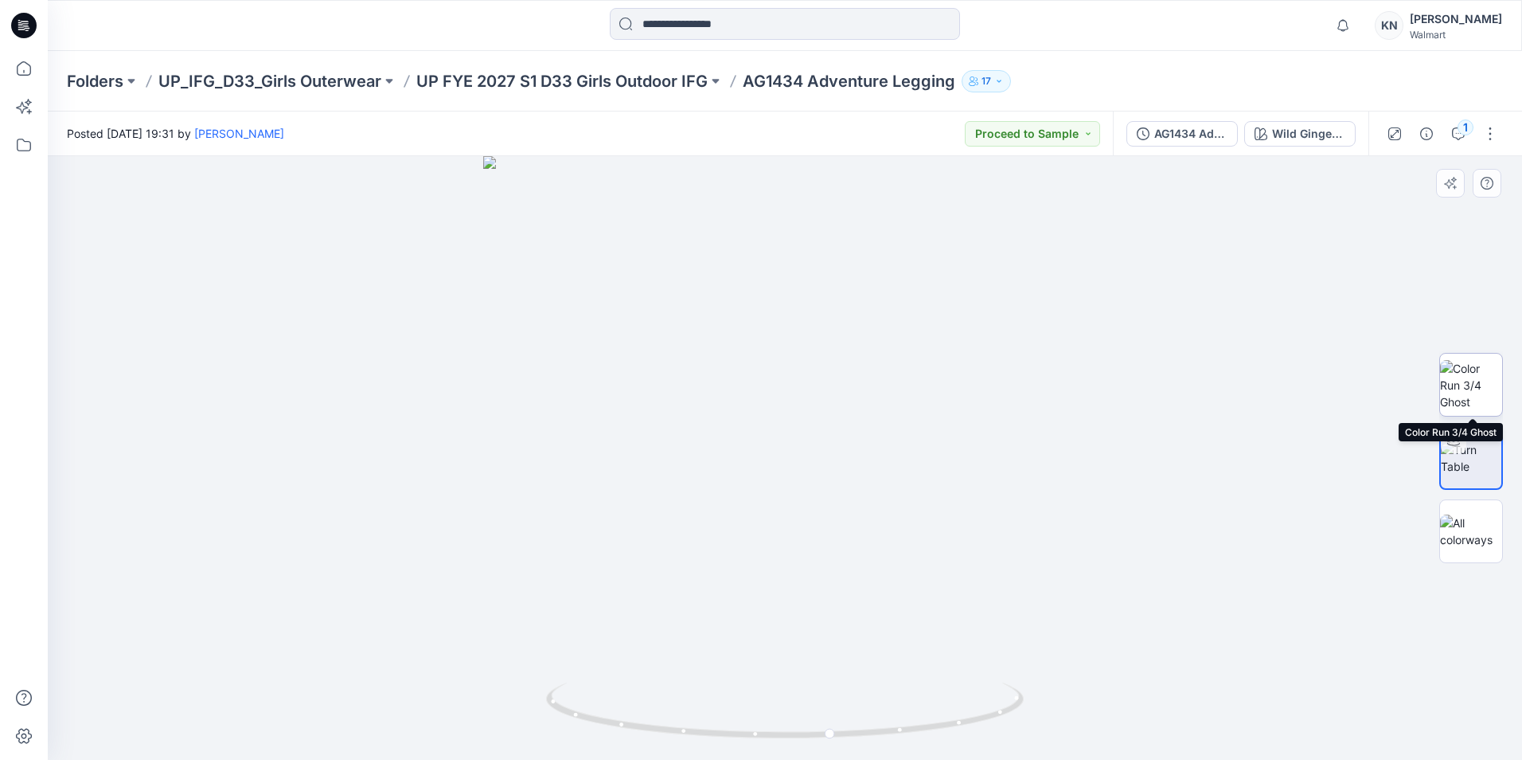
click at [1471, 386] on img at bounding box center [1471, 385] width 62 height 50
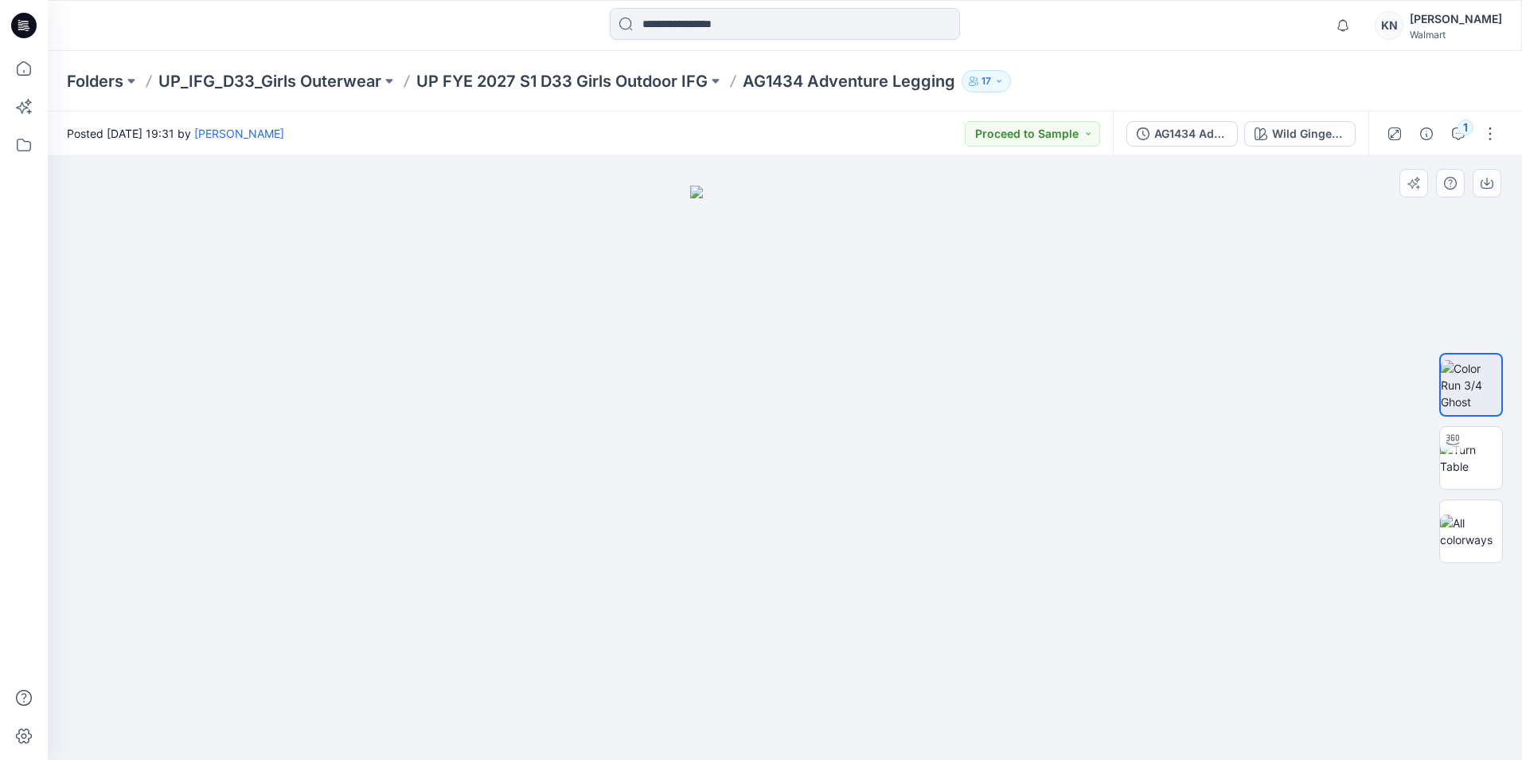
drag, startPoint x: 989, startPoint y: 465, endPoint x: 1132, endPoint y: 466, distance: 143.3
click at [1132, 466] on div at bounding box center [785, 458] width 1475 height 604
click at [1467, 463] on img at bounding box center [1471, 457] width 62 height 33
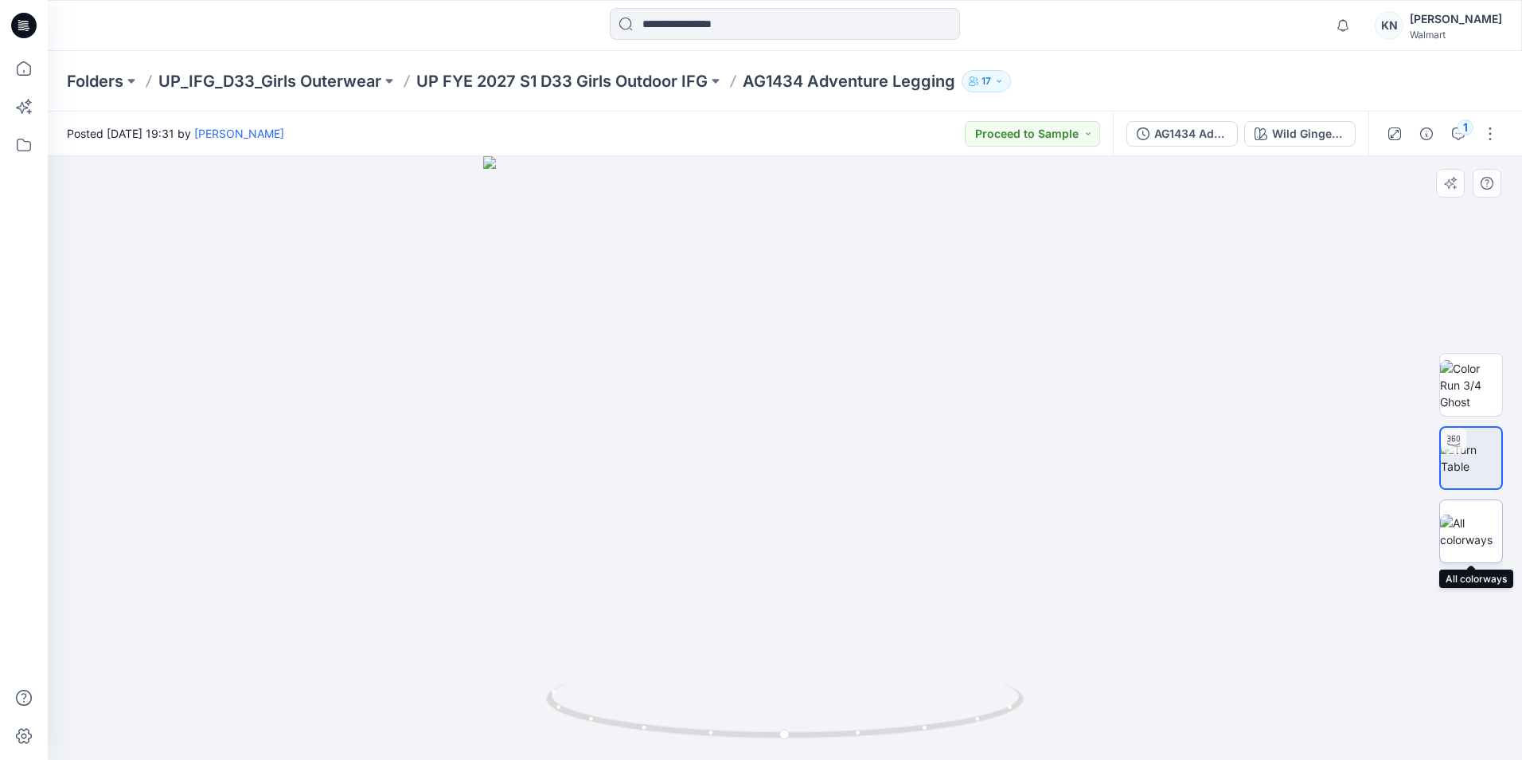
click at [1457, 523] on img at bounding box center [1471, 530] width 62 height 33
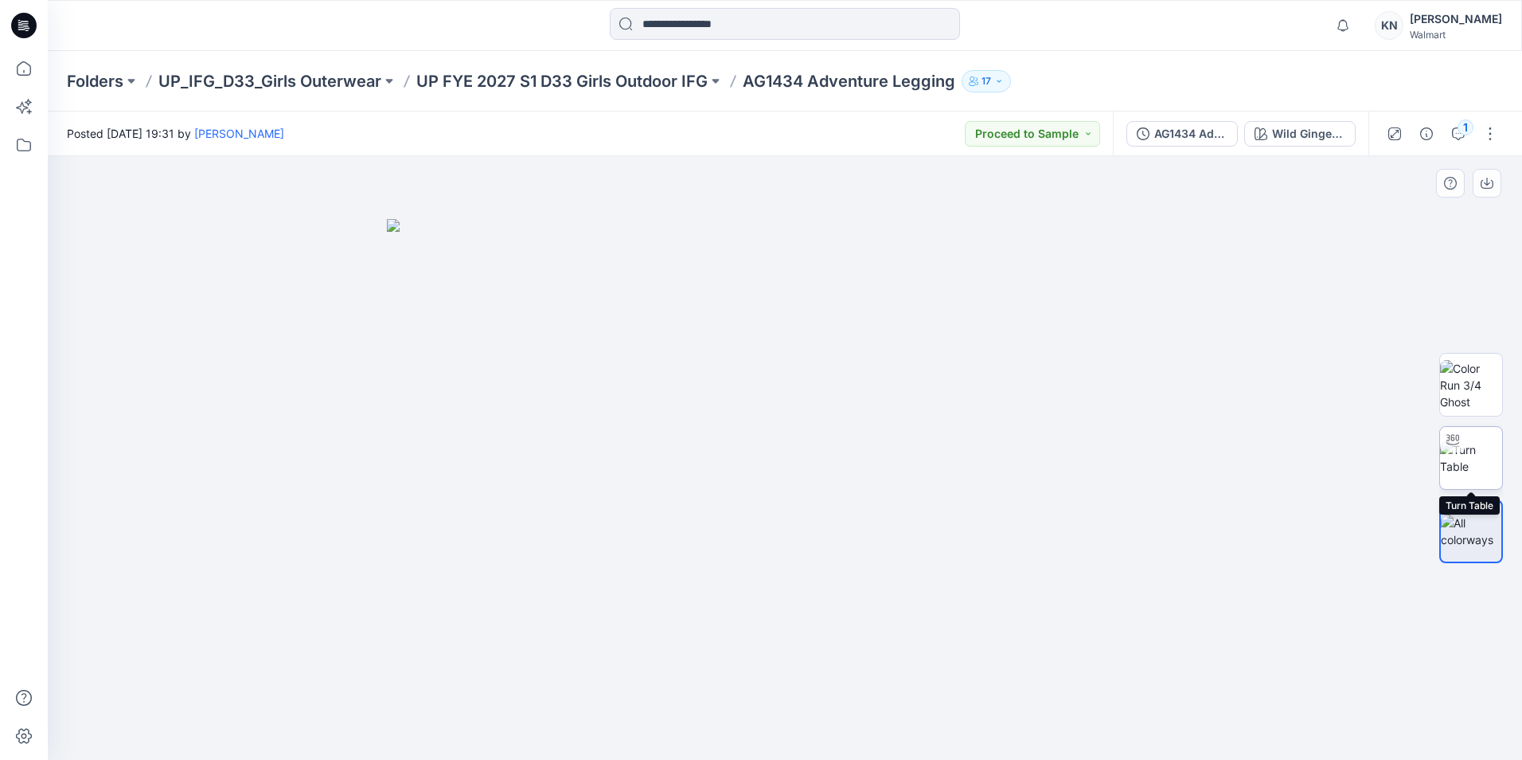
click at [1476, 443] on img at bounding box center [1471, 457] width 62 height 33
drag, startPoint x: 900, startPoint y: 510, endPoint x: 1014, endPoint y: 508, distance: 113.9
click at [1022, 506] on div at bounding box center [785, 458] width 1475 height 604
drag, startPoint x: 986, startPoint y: 543, endPoint x: 1143, endPoint y: 252, distance: 330.6
click at [1143, 252] on img at bounding box center [784, 96] width 1471 height 1328
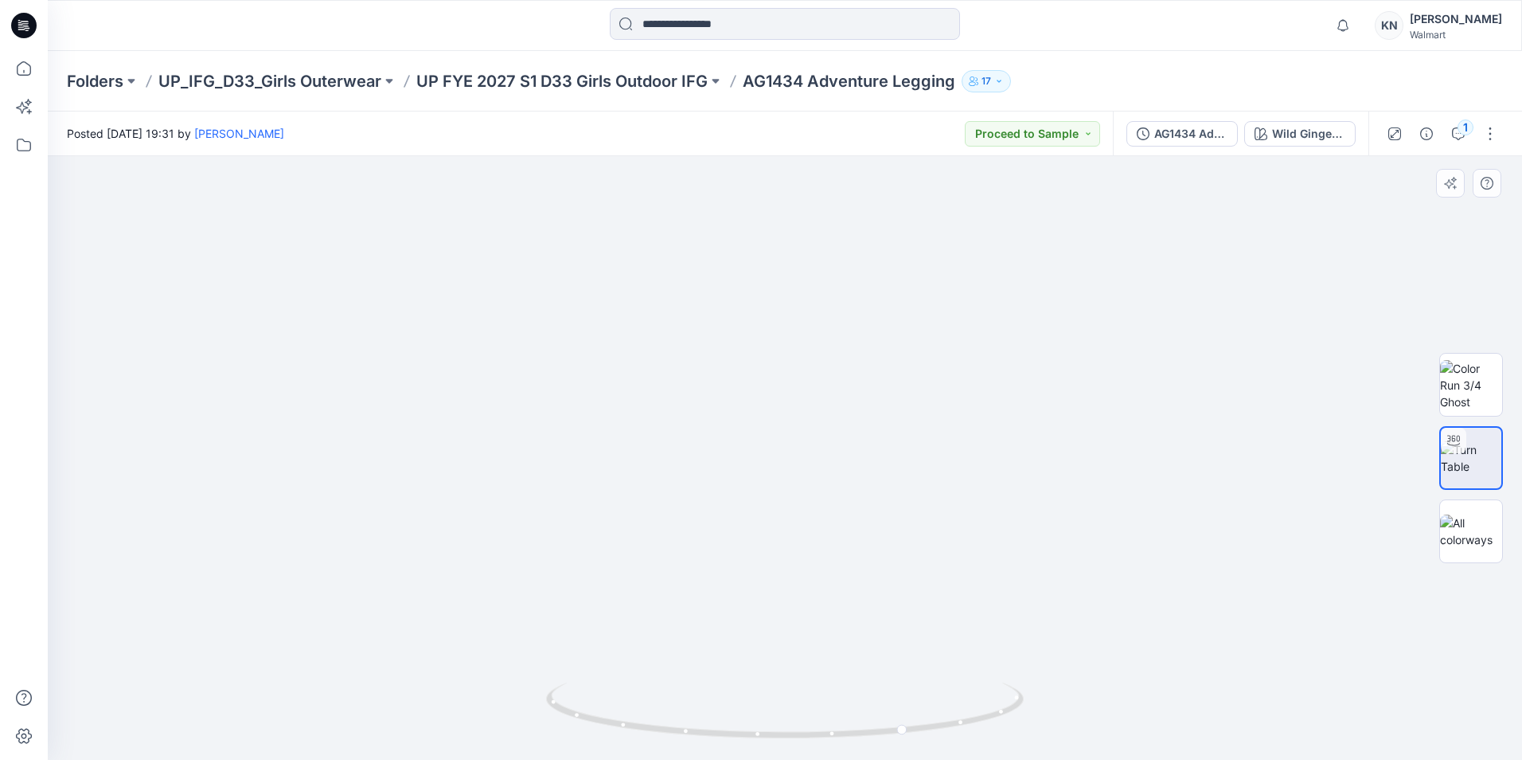
drag, startPoint x: 935, startPoint y: 438, endPoint x: 748, endPoint y: 422, distance: 187.8
click at [748, 422] on img at bounding box center [784, 91] width 1471 height 1338
drag, startPoint x: 1002, startPoint y: 505, endPoint x: 917, endPoint y: 496, distance: 85.6
click at [917, 497] on img at bounding box center [784, 90] width 1471 height 1340
drag, startPoint x: 944, startPoint y: 729, endPoint x: 643, endPoint y: 705, distance: 301.8
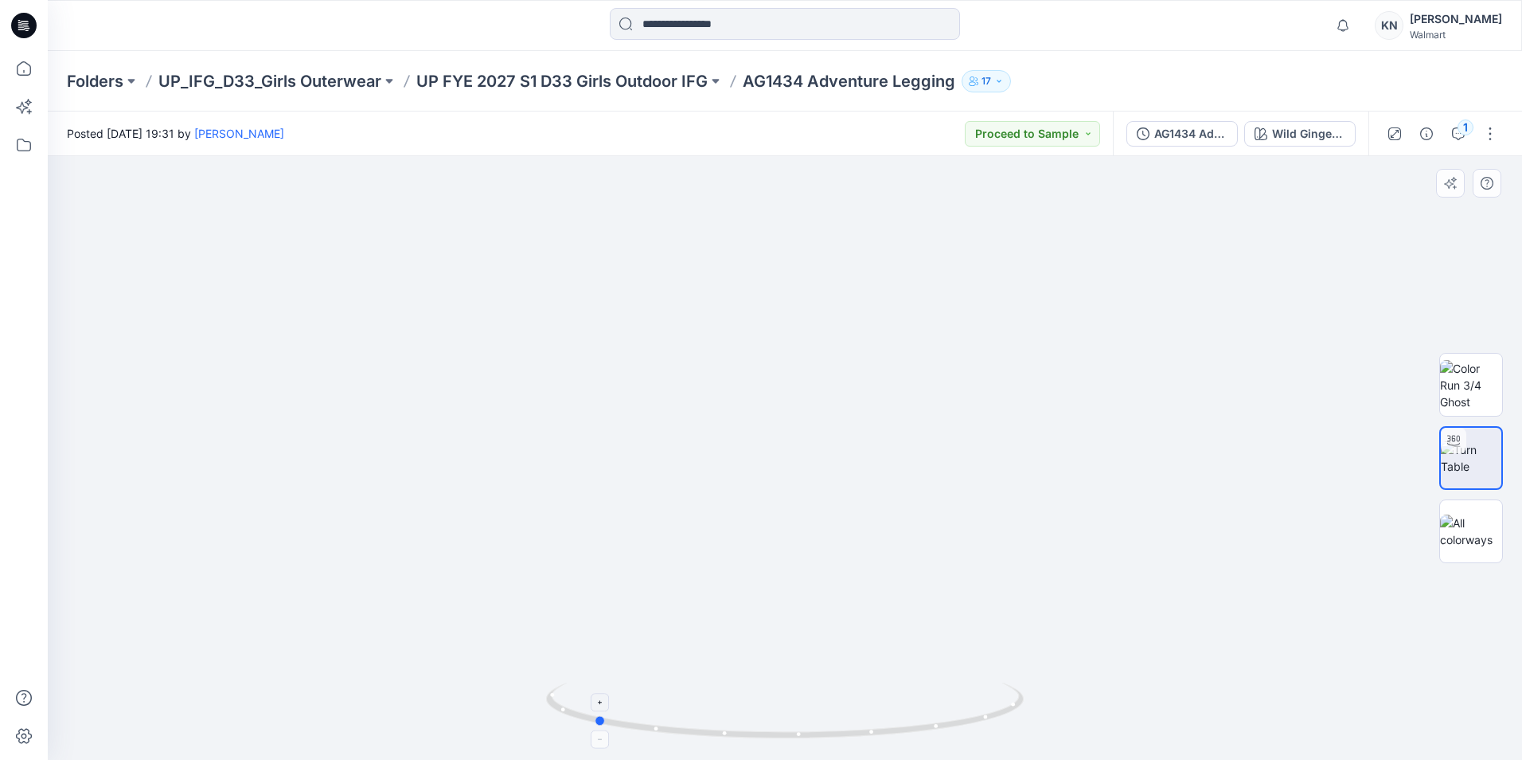
click at [643, 705] on icon at bounding box center [787, 712] width 482 height 60
drag, startPoint x: 933, startPoint y: 664, endPoint x: 889, endPoint y: 663, distance: 43.8
click at [889, 663] on img at bounding box center [784, 87] width 1471 height 1345
drag, startPoint x: 992, startPoint y: 636, endPoint x: 902, endPoint y: 645, distance: 90.4
click at [902, 645] on img at bounding box center [784, 92] width 1471 height 1336
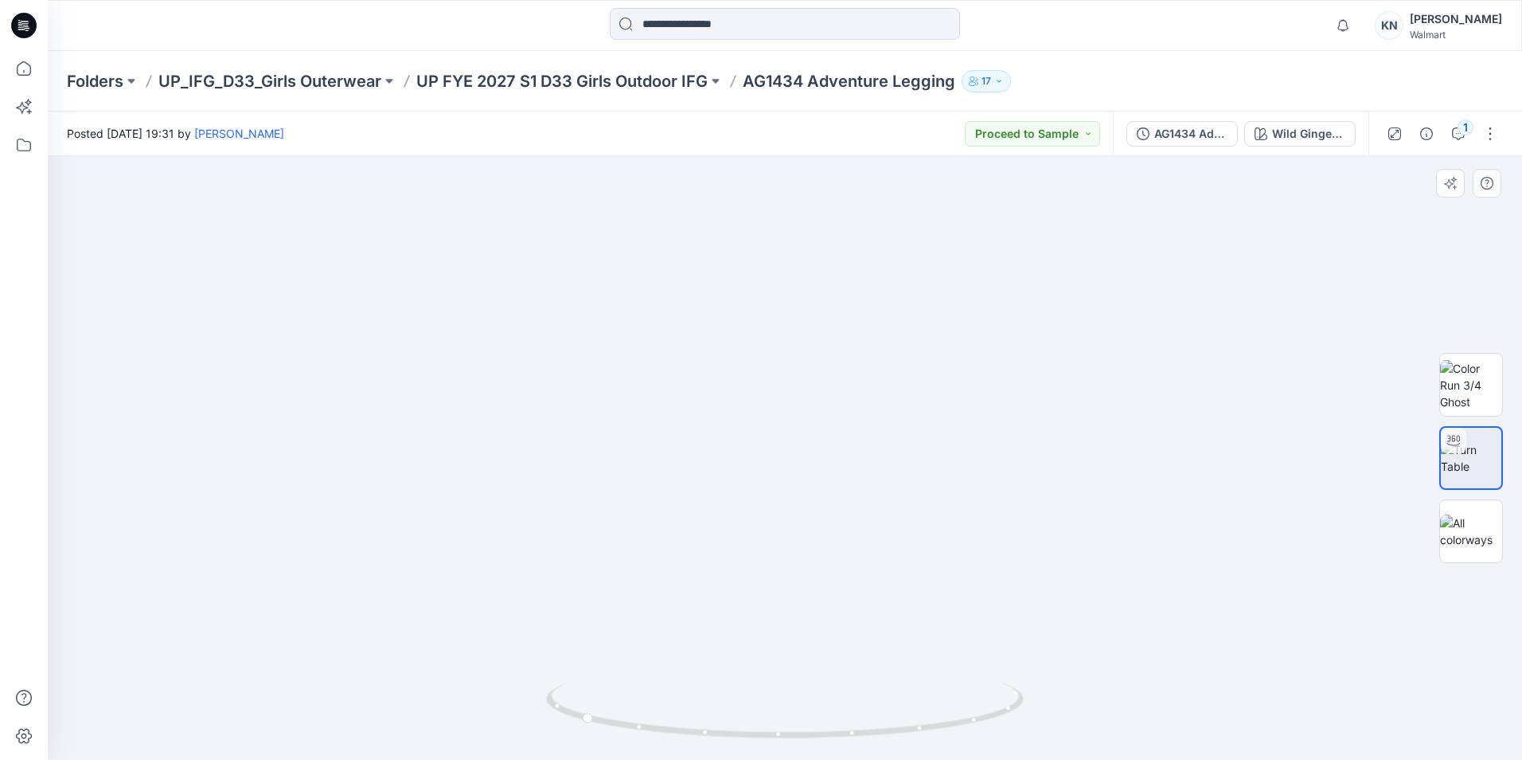
drag, startPoint x: 1025, startPoint y: 630, endPoint x: 904, endPoint y: 631, distance: 121.8
click at [904, 631] on img at bounding box center [784, 90] width 1471 height 1338
drag, startPoint x: 735, startPoint y: 612, endPoint x: 928, endPoint y: 594, distance: 194.3
click at [928, 594] on img at bounding box center [784, 83] width 1471 height 1353
drag, startPoint x: 646, startPoint y: 485, endPoint x: 798, endPoint y: 482, distance: 152.1
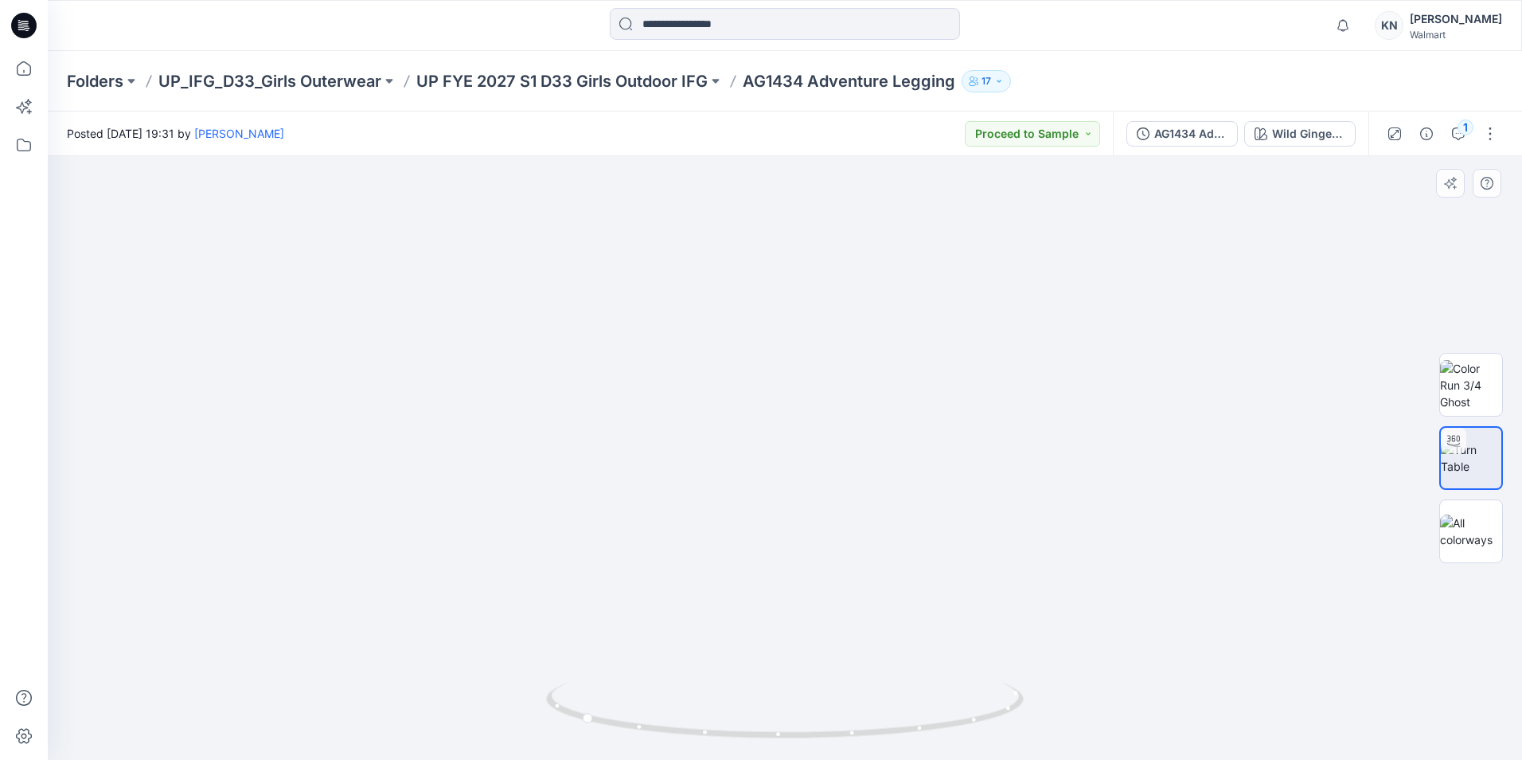
click at [798, 482] on img at bounding box center [784, 60] width 1471 height 1397
